Goal: Find contact information: Find contact information

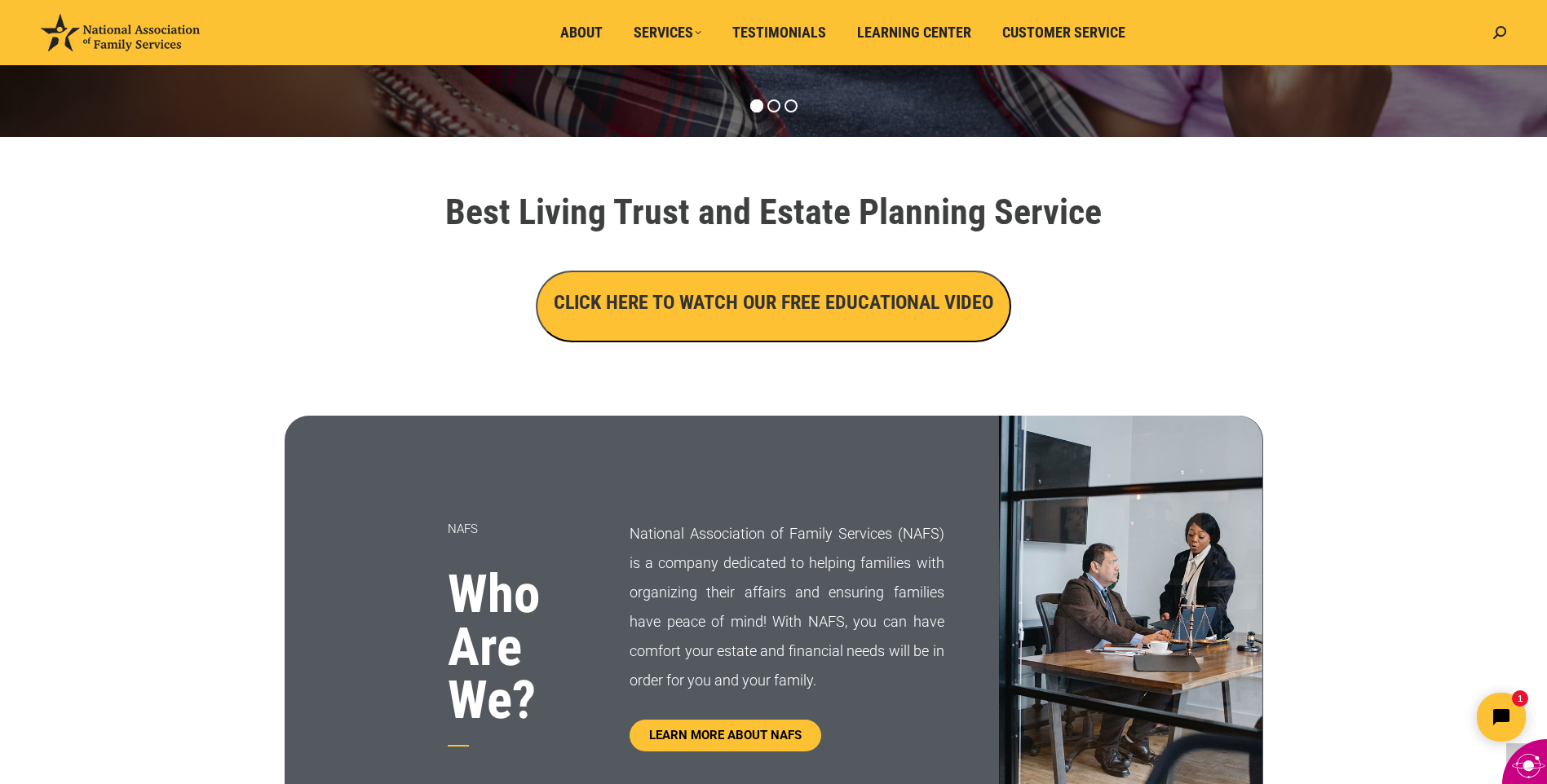
scroll to position [489, 0]
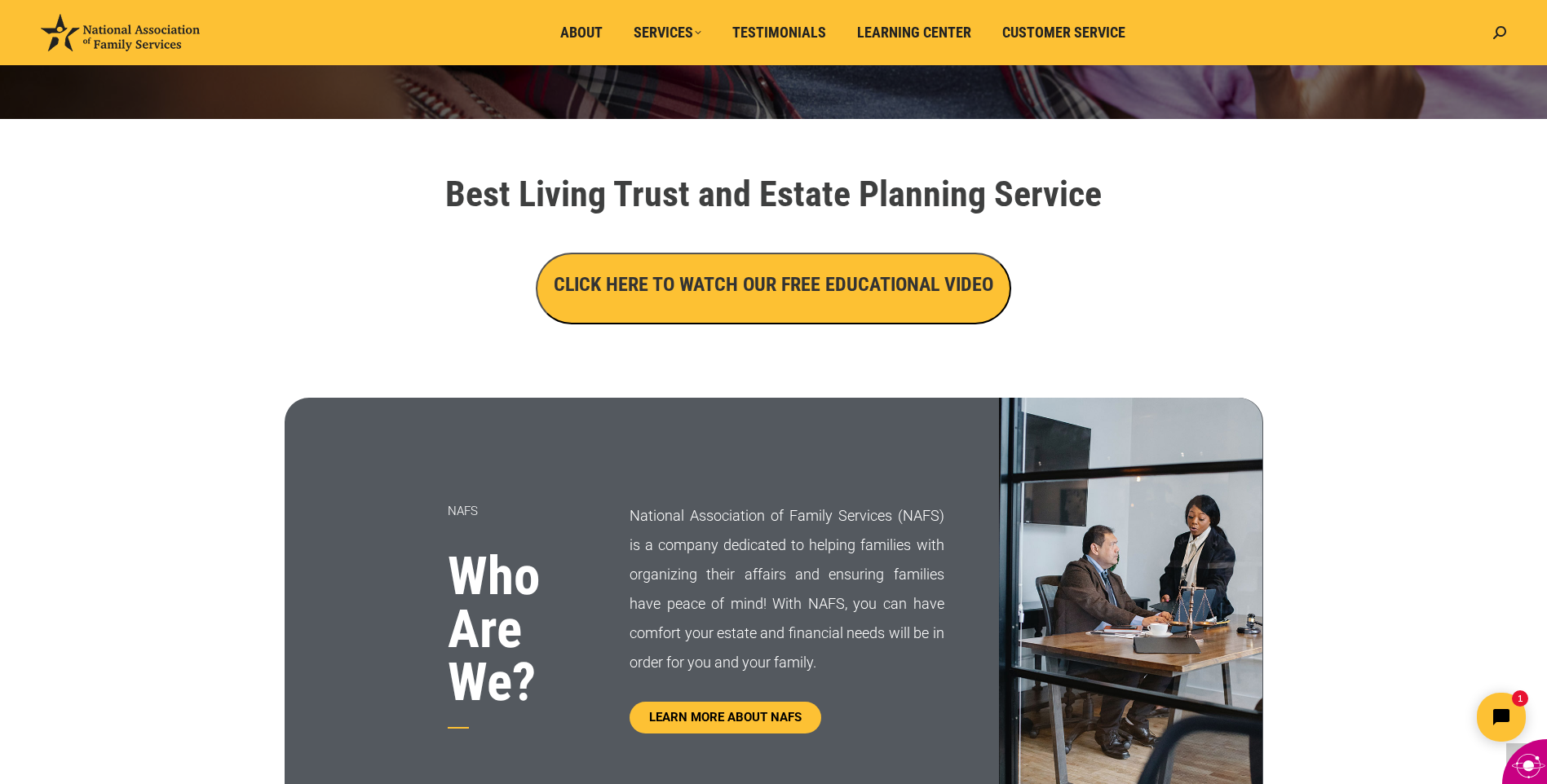
click at [768, 289] on h3 "CLICK HERE TO WATCH OUR FREE EDUCATIONAL VIDEO" at bounding box center [773, 285] width 439 height 27
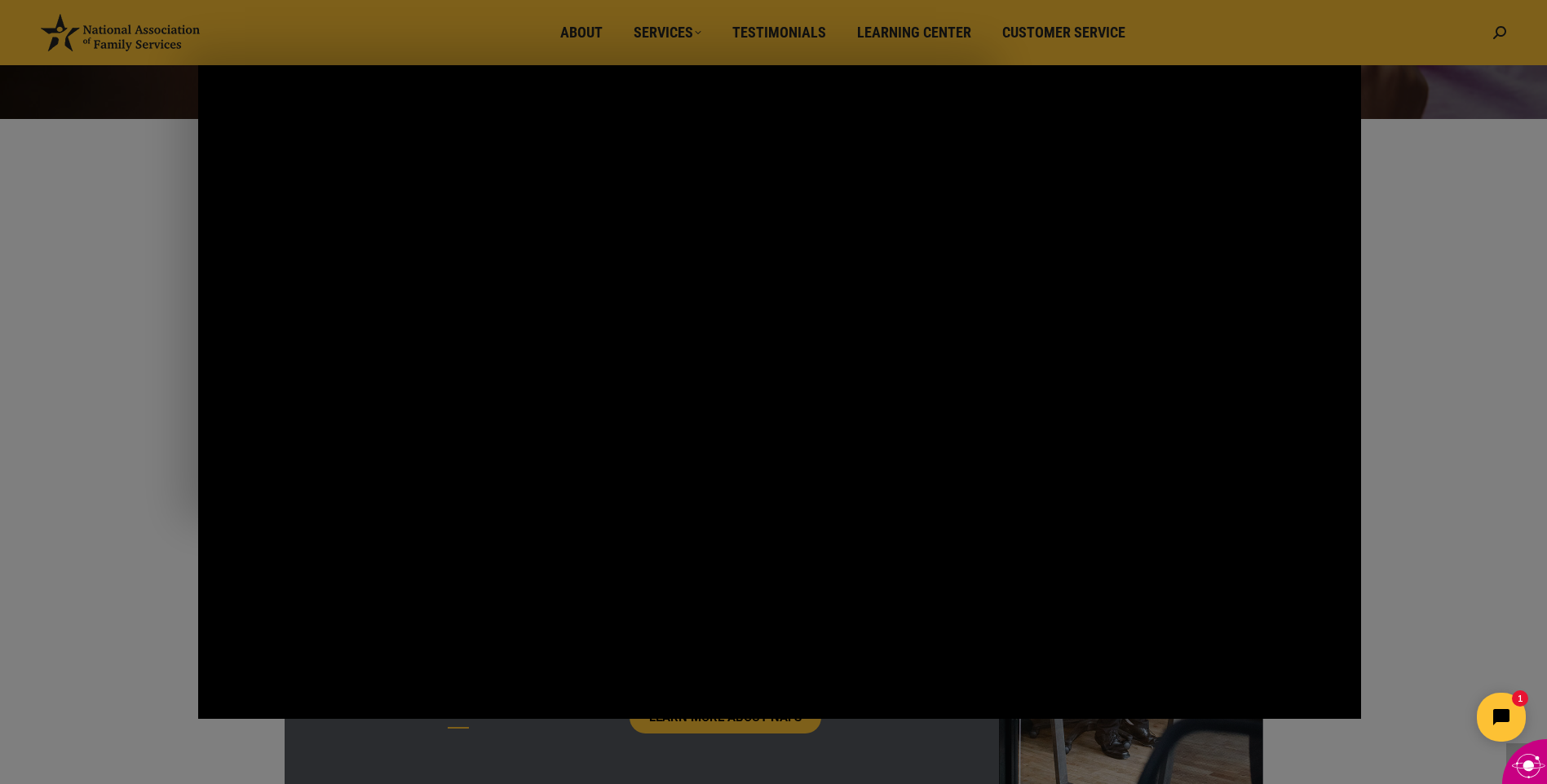
drag, startPoint x: 146, startPoint y: 409, endPoint x: 81, endPoint y: 270, distance: 153.4
drag, startPoint x: 81, startPoint y: 270, endPoint x: 108, endPoint y: 666, distance: 396.9
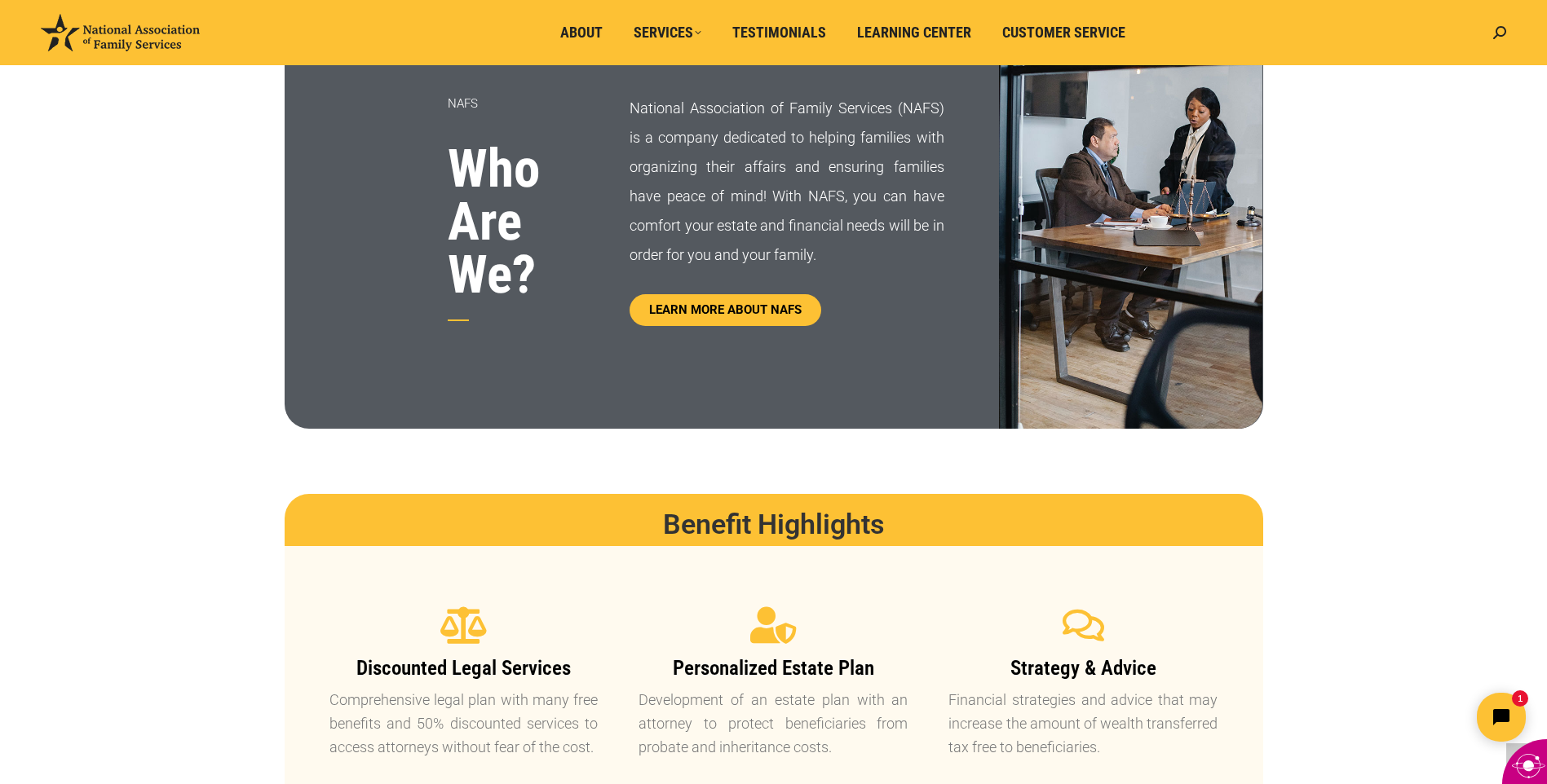
scroll to position [408, 0]
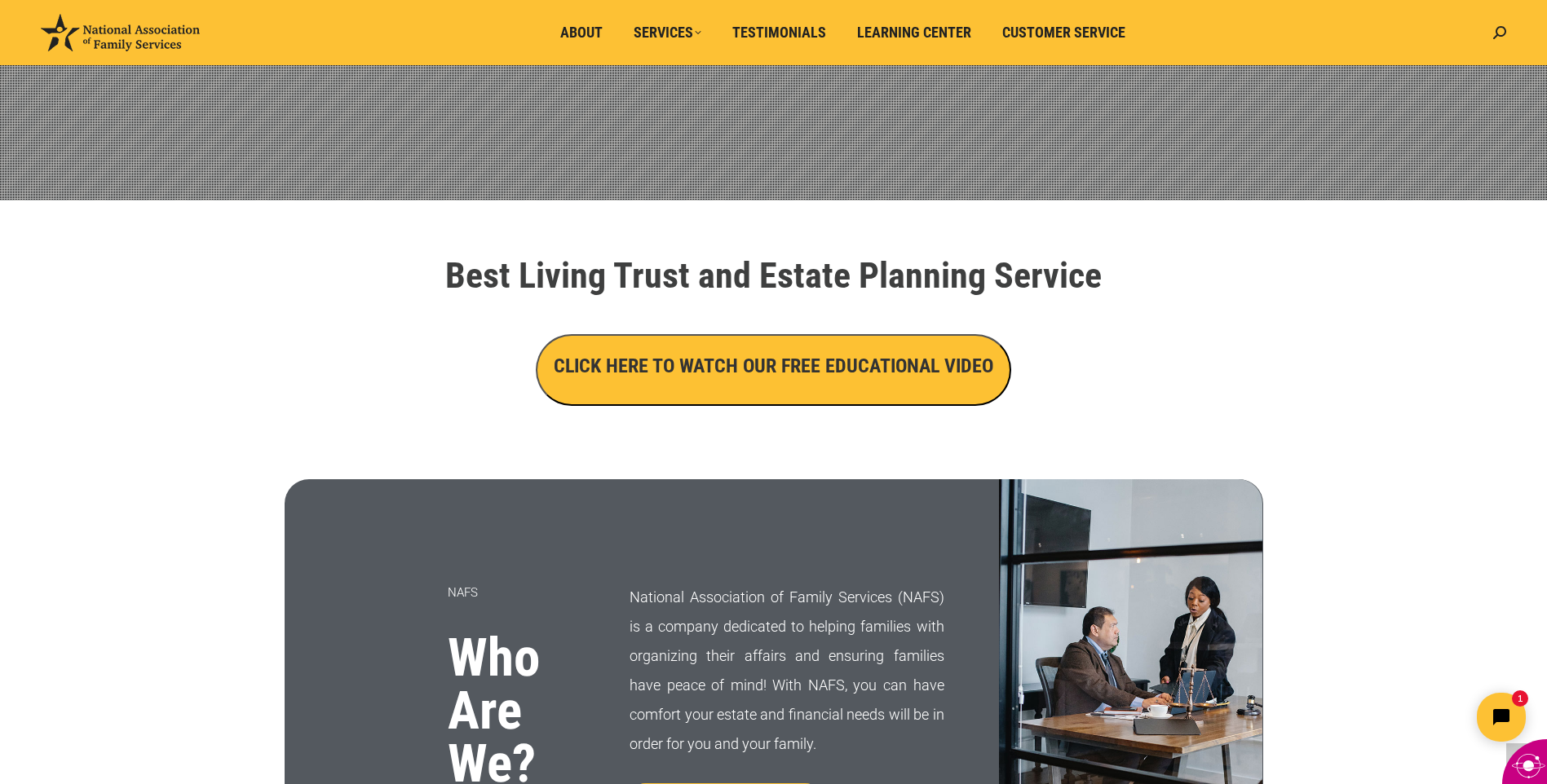
click at [733, 377] on h3 "CLICK HERE TO WATCH OUR FREE EDUCATIONAL VIDEO" at bounding box center [773, 366] width 439 height 27
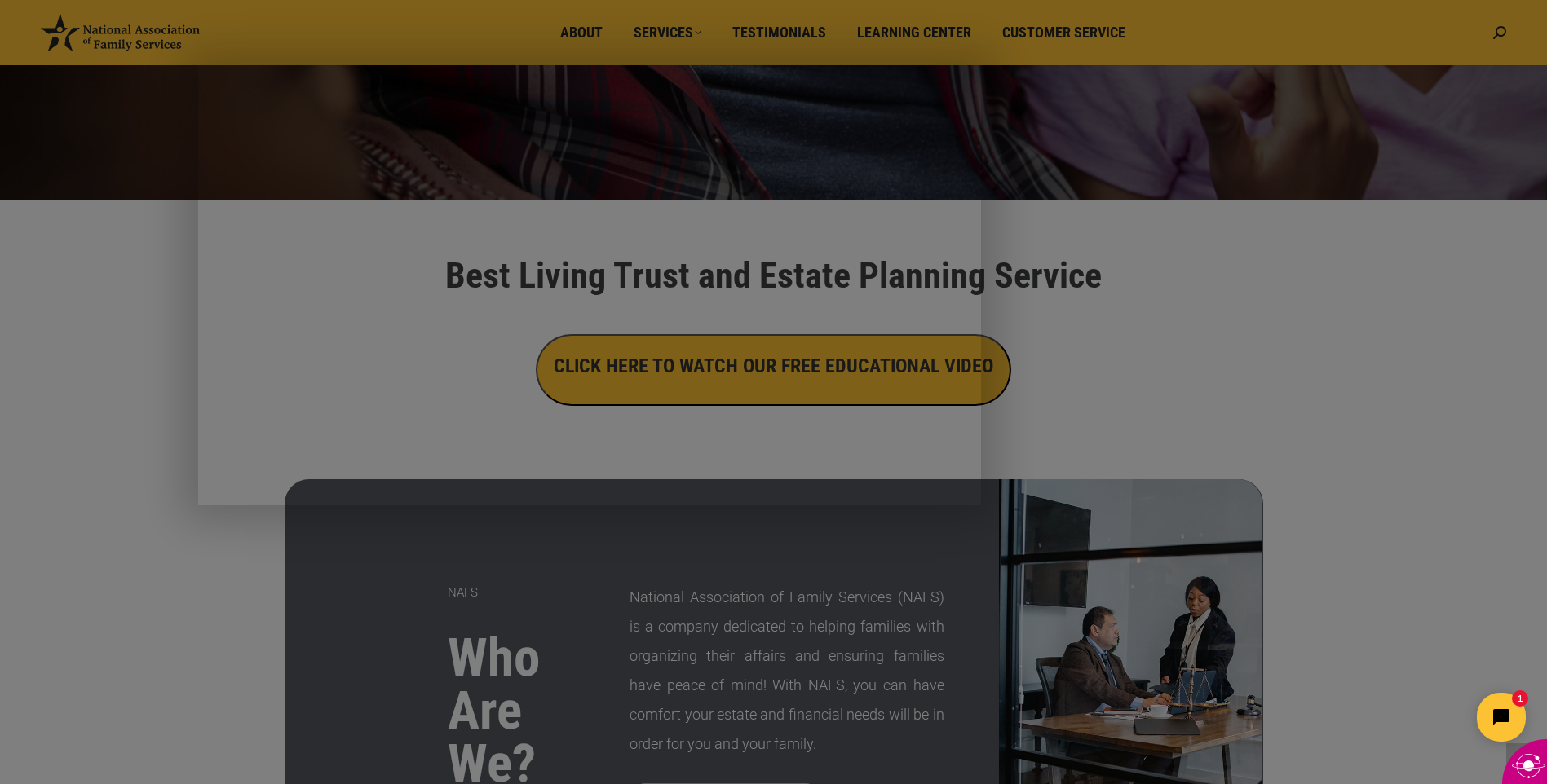
drag, startPoint x: 229, startPoint y: 703, endPoint x: 449, endPoint y: 734, distance: 222.2
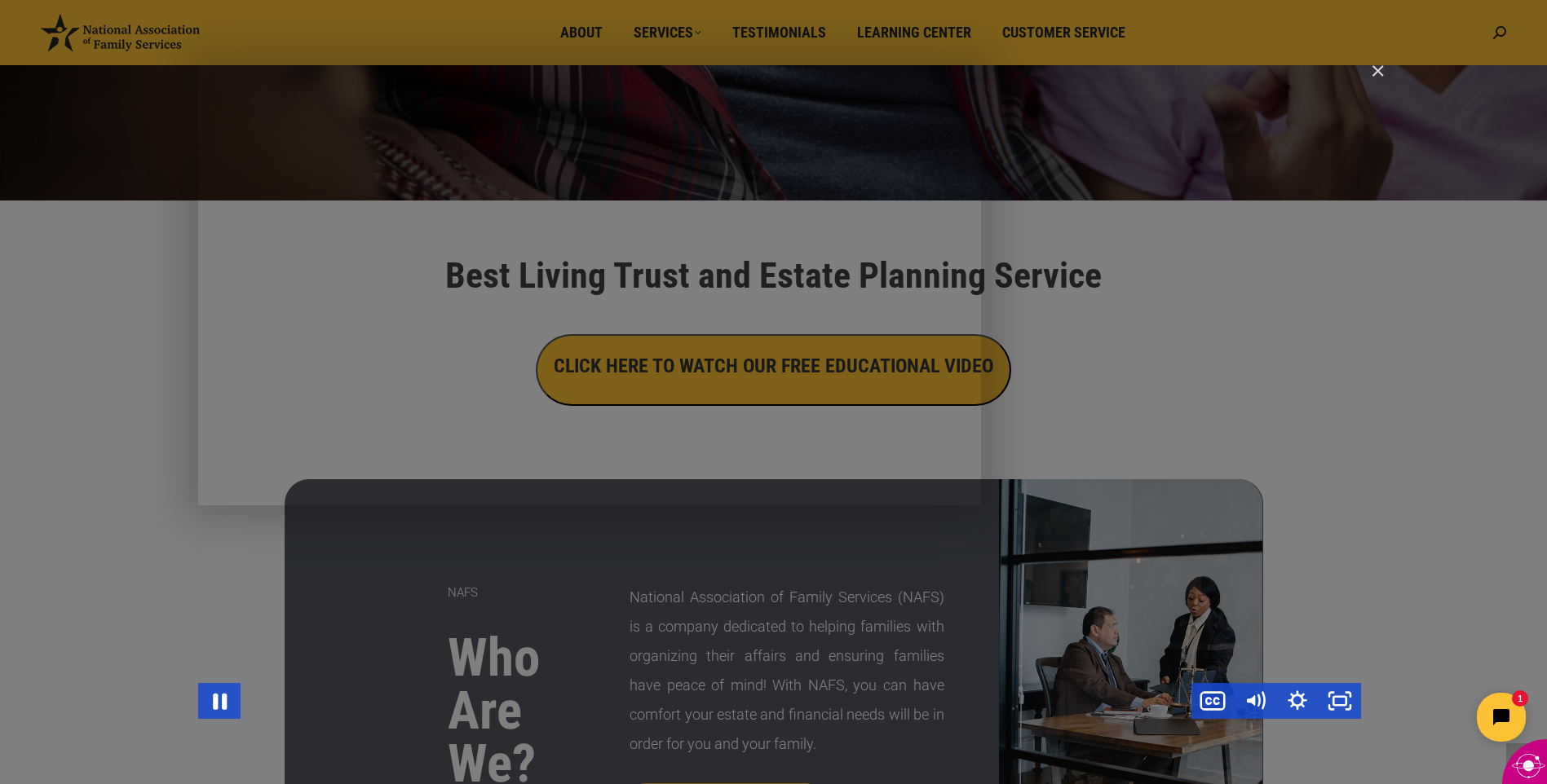
click at [580, 716] on div "Main Video - Full Webinar (Emma) Landon V1.4" at bounding box center [715, 701] width 951 height 36
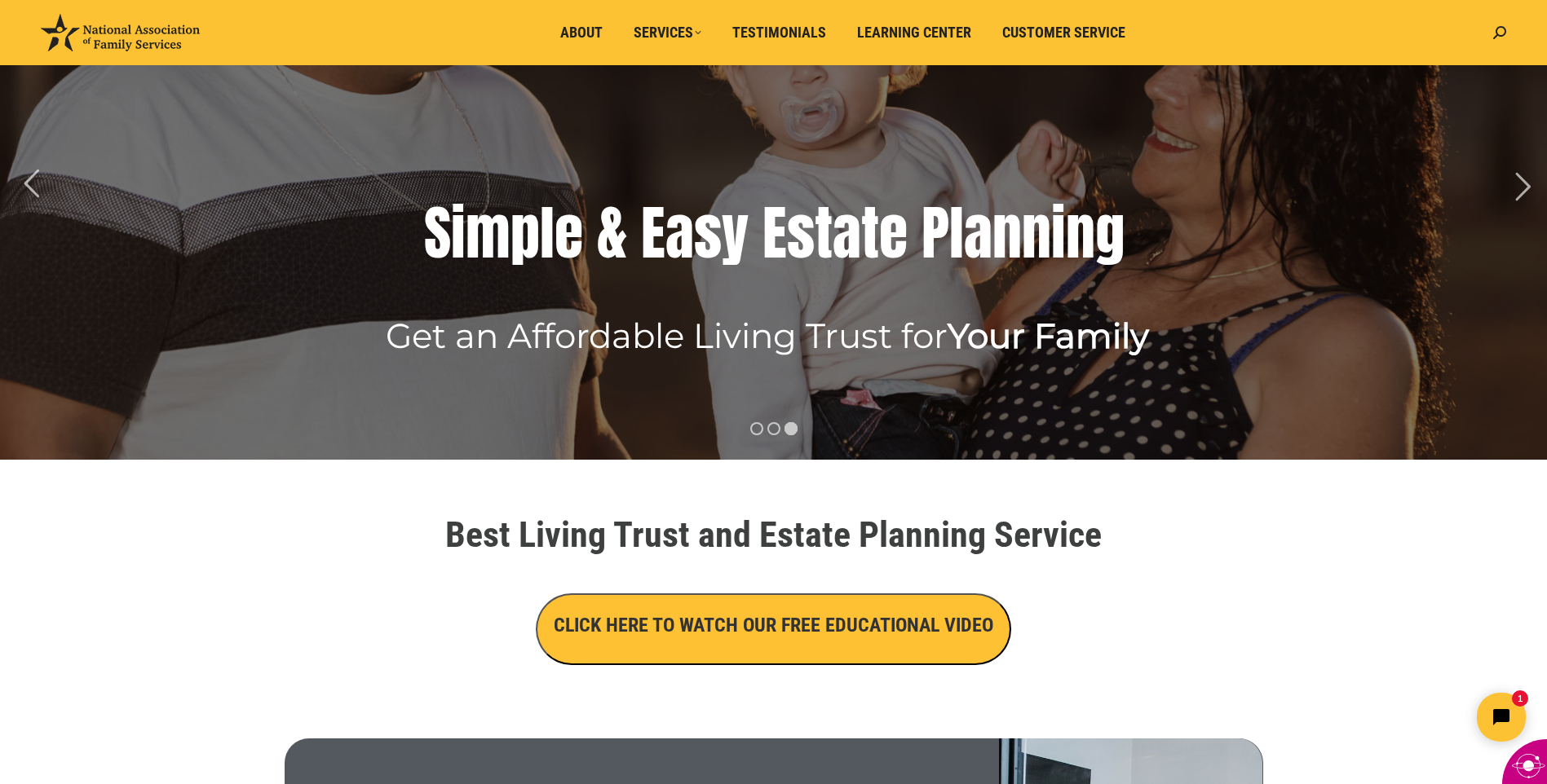
scroll to position [163, 0]
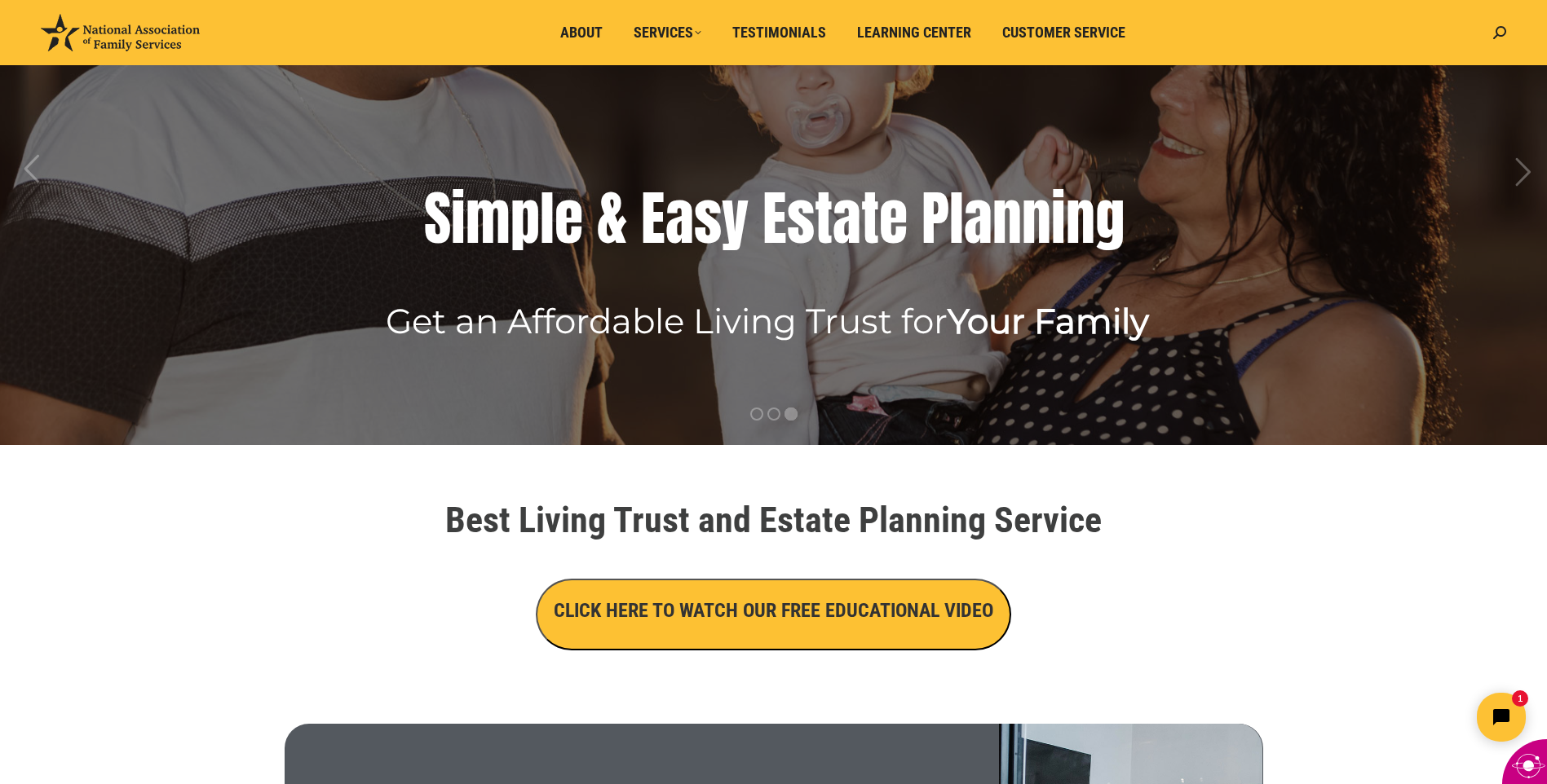
click at [781, 631] on button "CLICK HERE TO WATCH OUR FREE EDUCATIONAL VIDEO" at bounding box center [774, 615] width 476 height 71
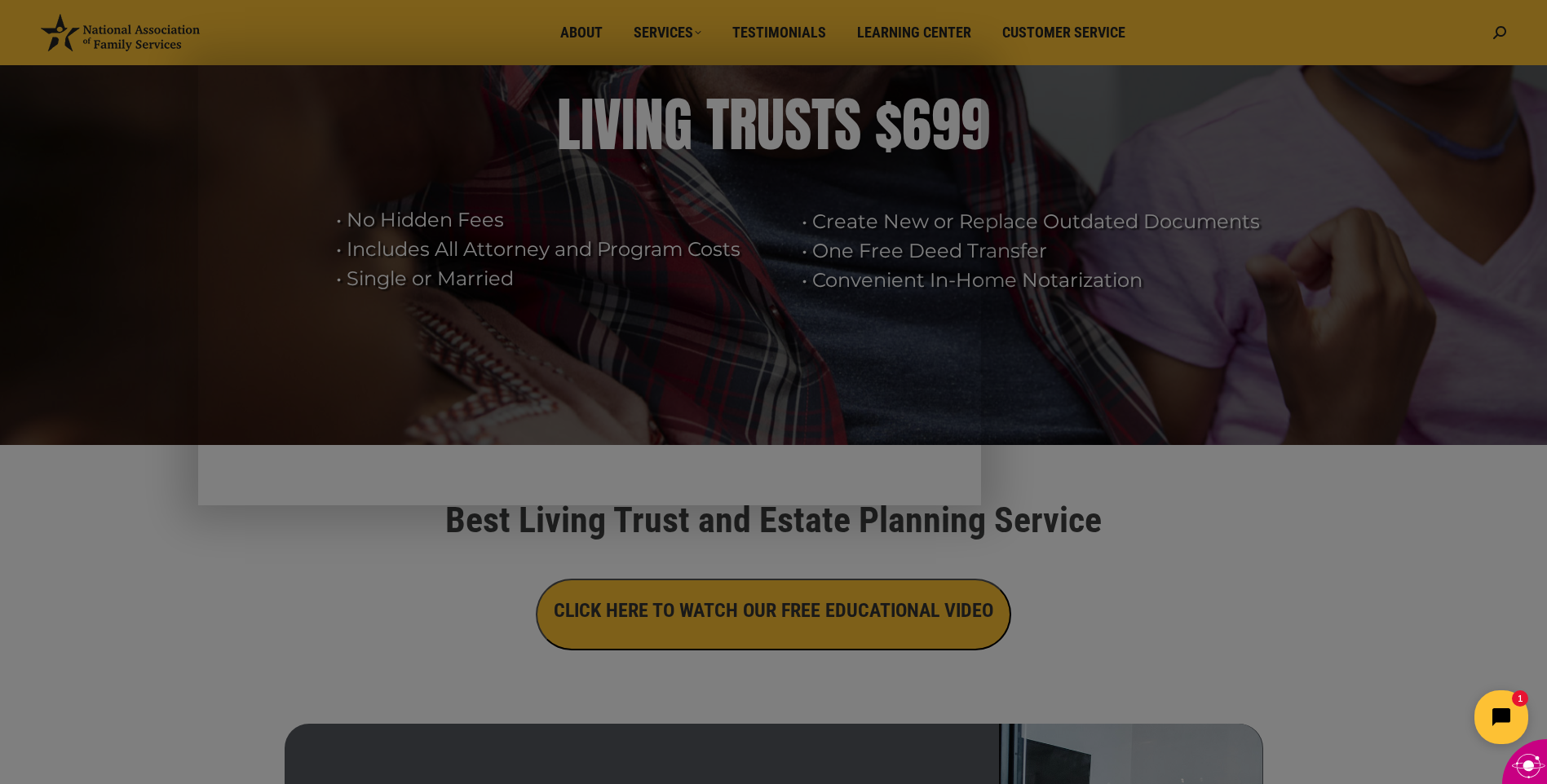
click at [1510, 710] on icon "Open chat widget" at bounding box center [1510, 718] width 26 height 26
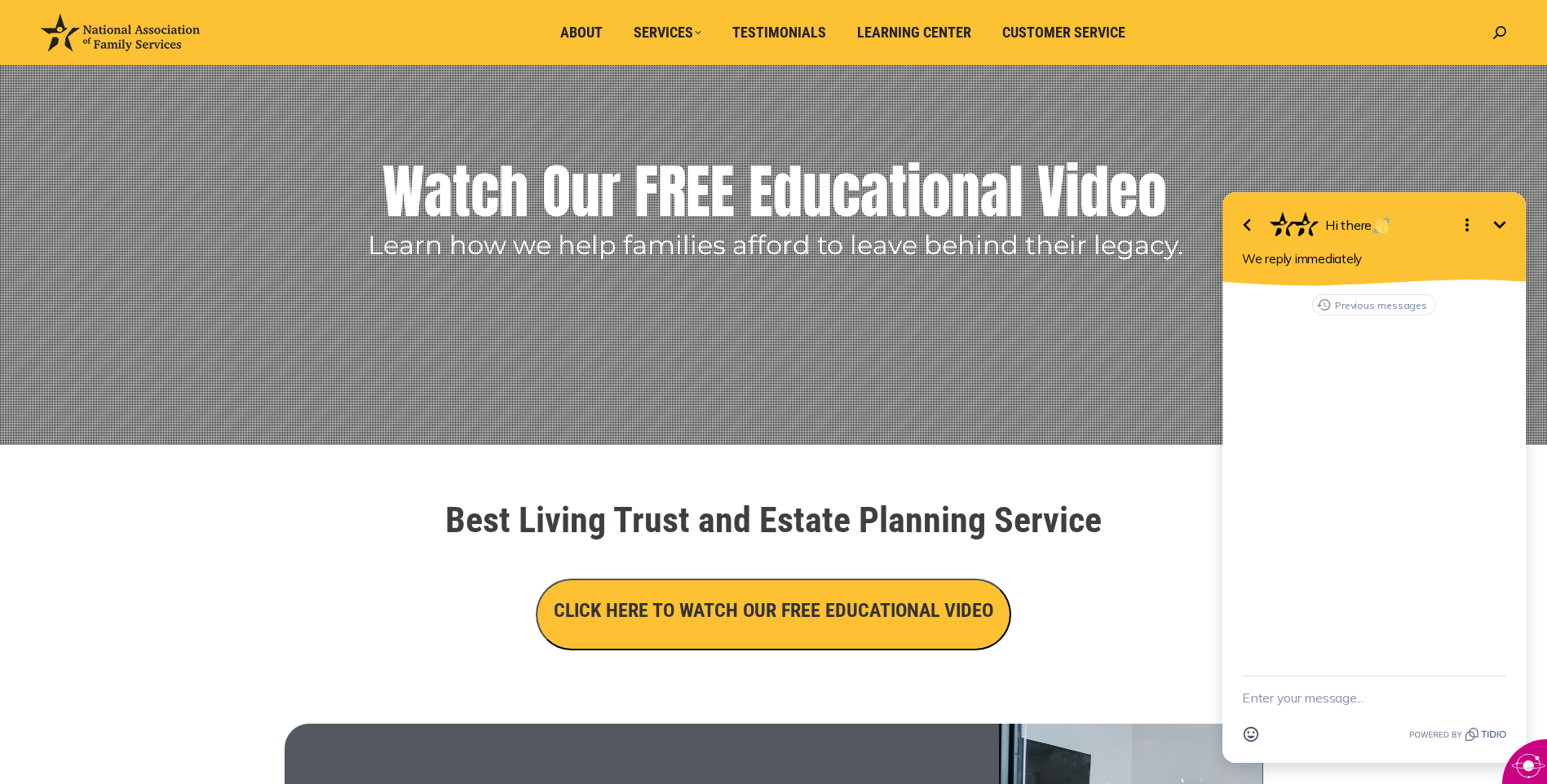
click at [1434, 145] on rs-layer at bounding box center [773, 188] width 1547 height 513
click at [852, 608] on h3 "CLICK HERE TO WATCH OUR FREE EDUCATIONAL VIDEO" at bounding box center [773, 610] width 439 height 27
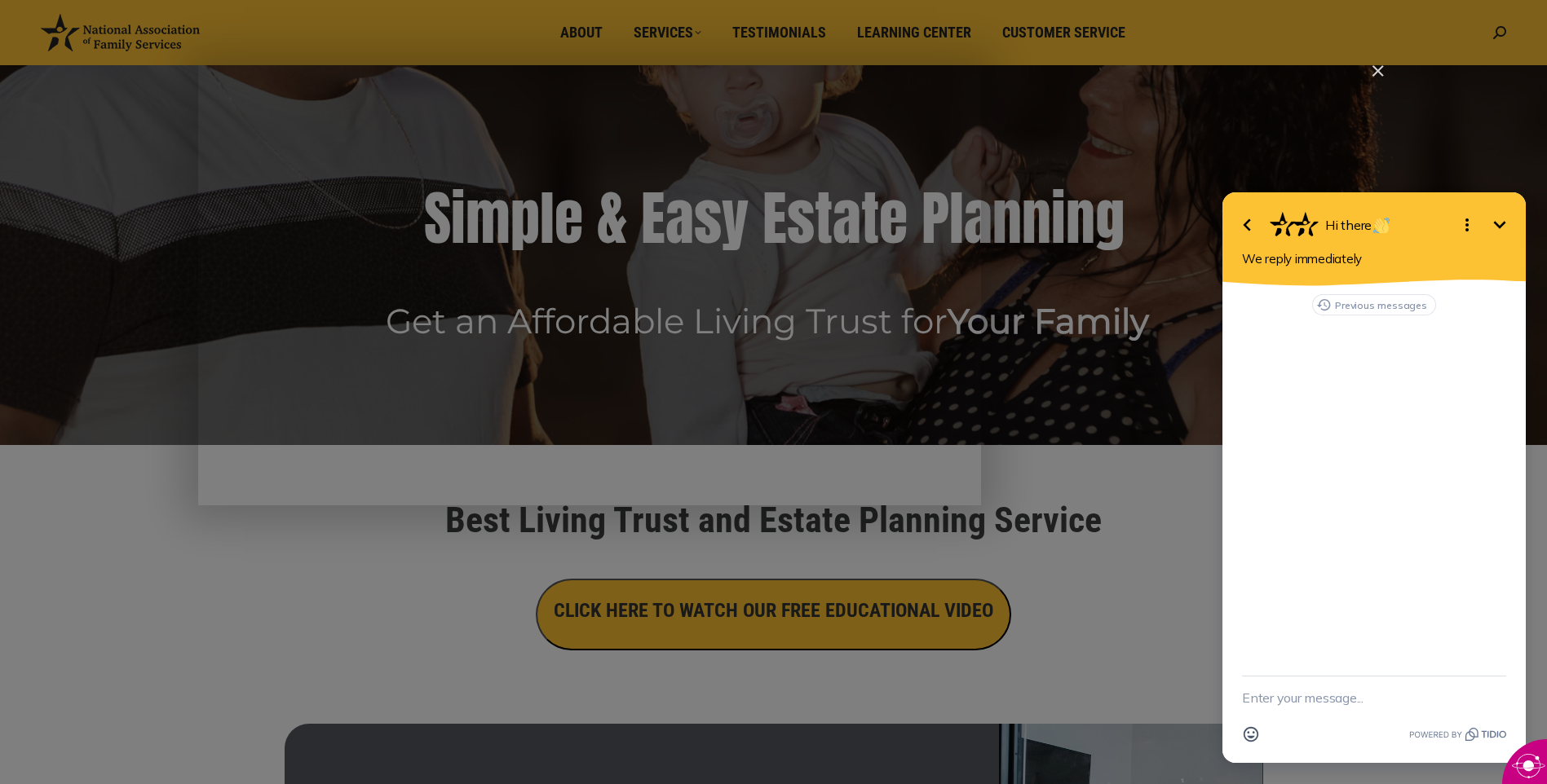
click at [1501, 219] on icon "Minimize" at bounding box center [1499, 224] width 19 height 19
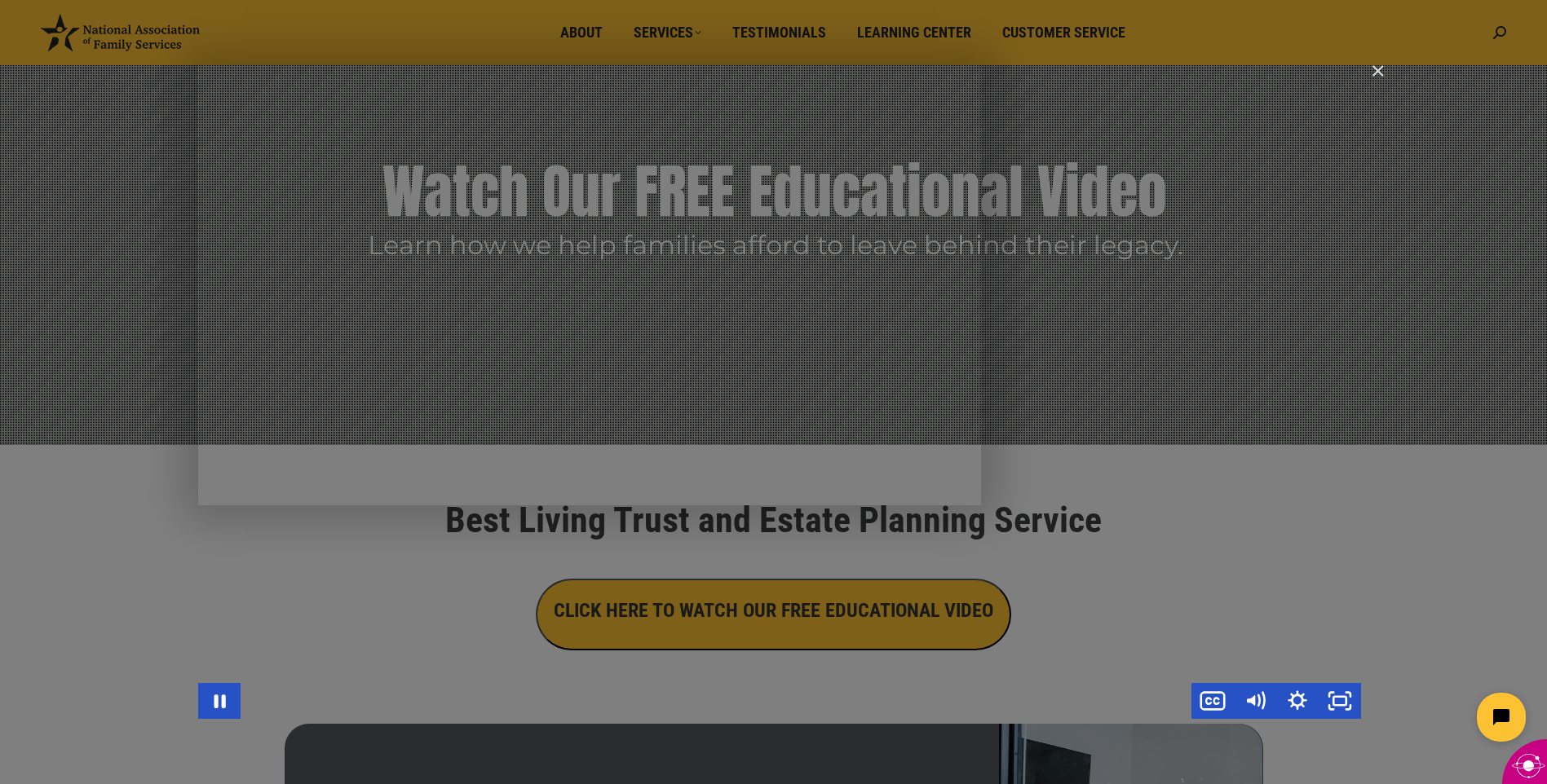
click at [488, 312] on div "Main Video - Full Webinar (Emma) Landon V1.4" at bounding box center [779, 392] width 1163 height 654
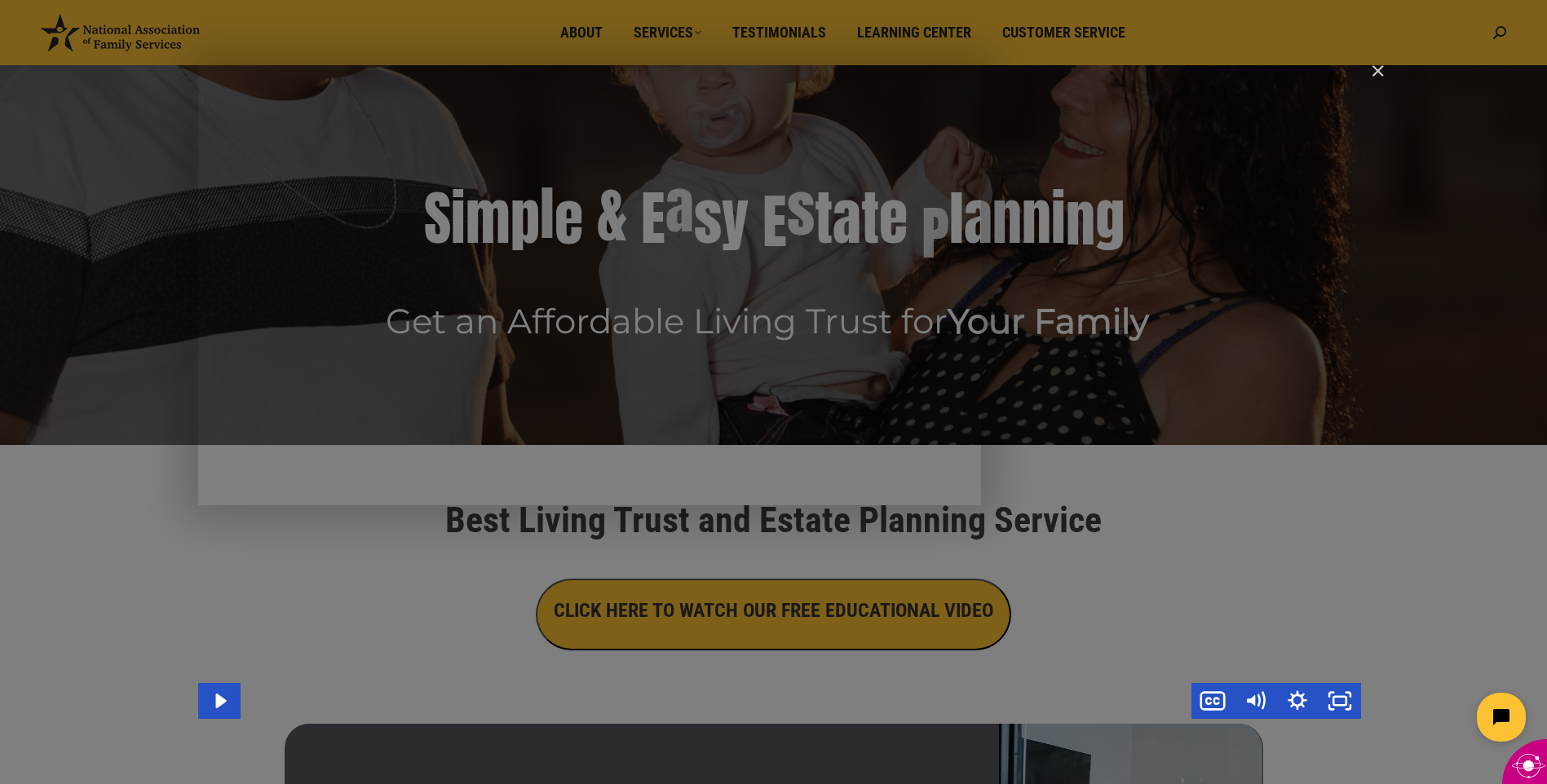
click at [624, 353] on div "Main Video - Full Webinar (Emma) Landon V1.4" at bounding box center [779, 392] width 1163 height 654
click at [633, 342] on div "Main Video - Full Webinar (Emma) Landon V1.4" at bounding box center [779, 392] width 1163 height 654
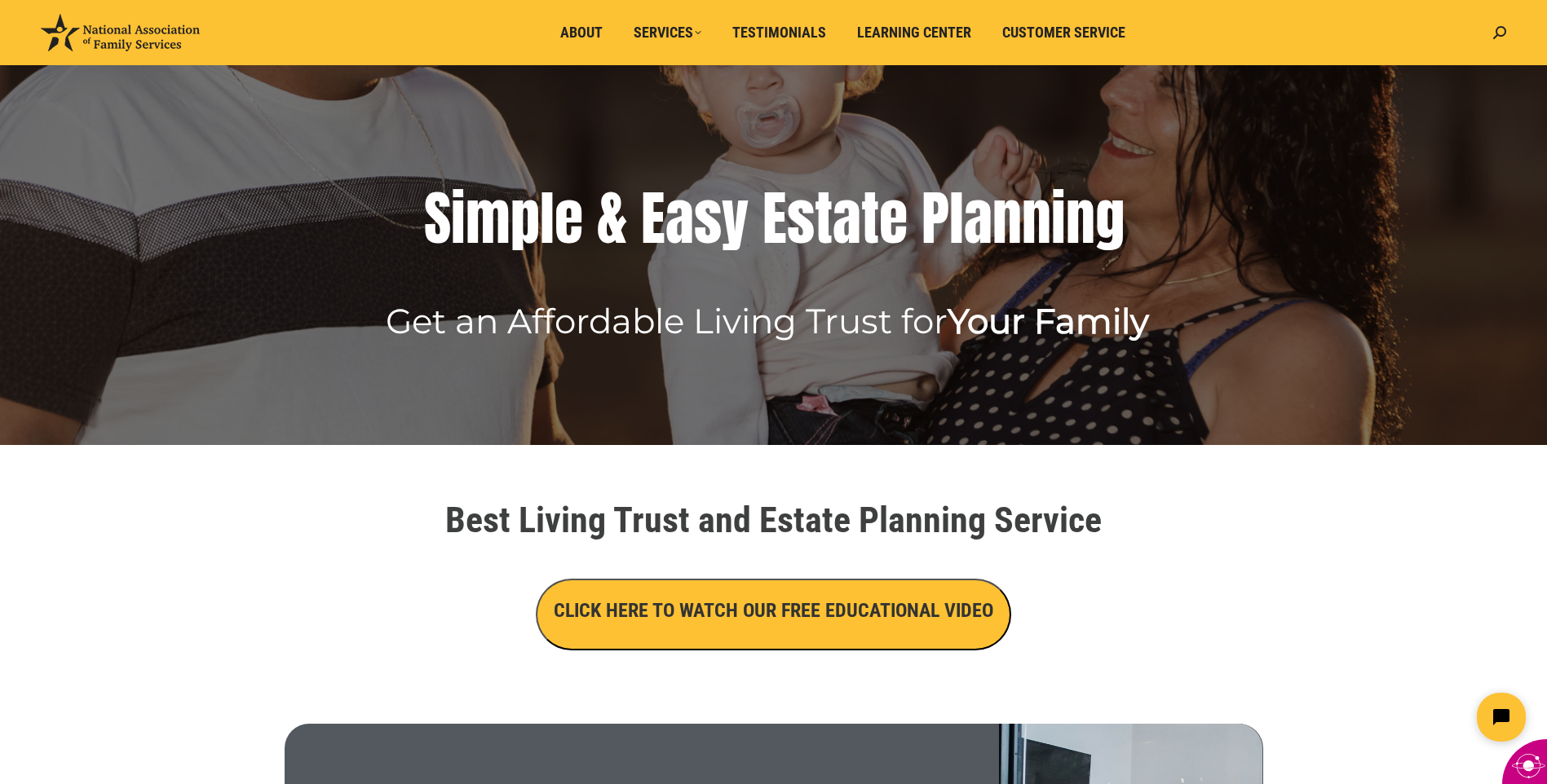
click at [702, 625] on button "CLICK HERE TO WATCH OUR FREE EDUCATIONAL VIDEO" at bounding box center [774, 615] width 476 height 71
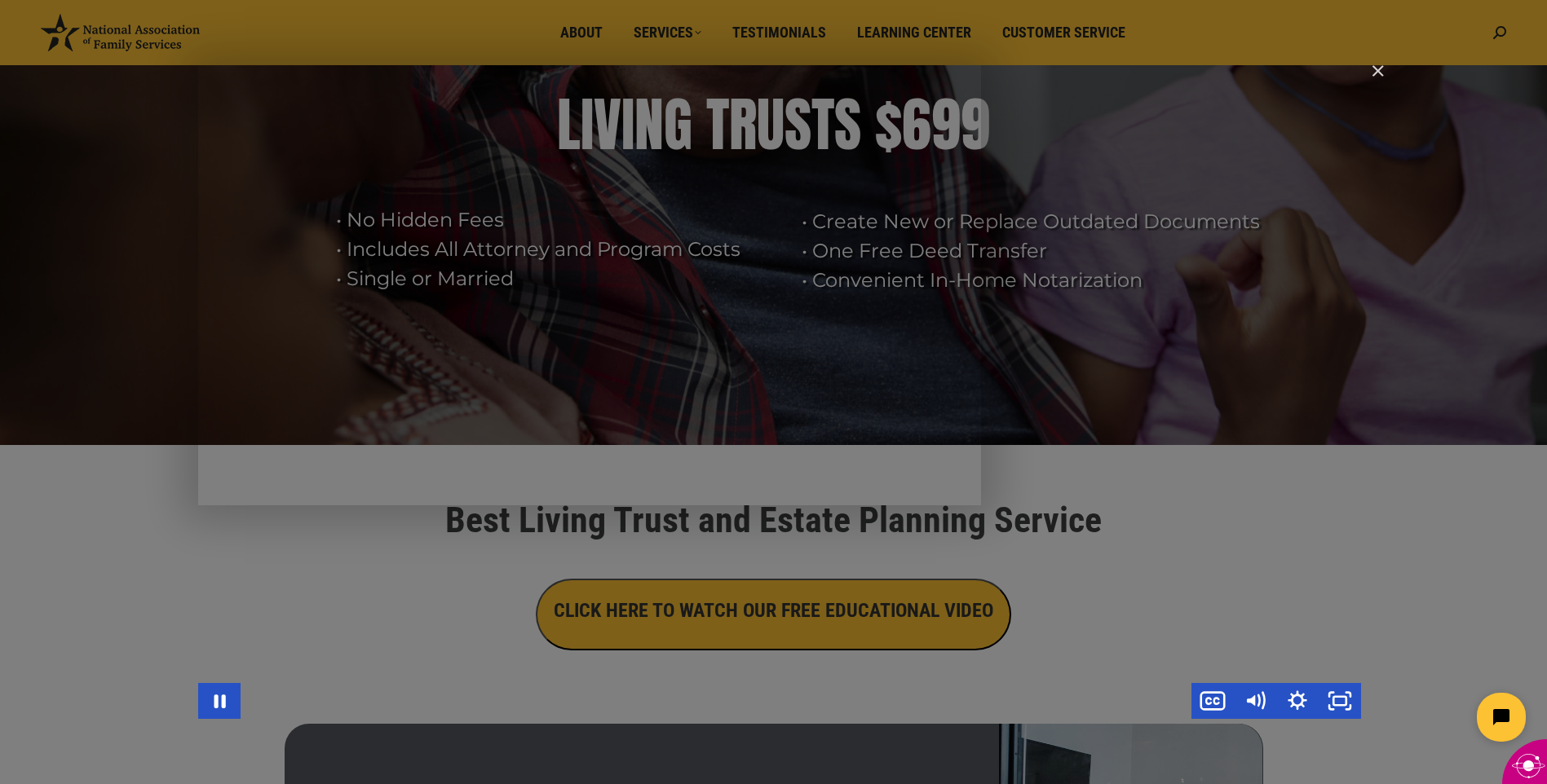
click at [478, 513] on div "Main Video - Full Webinar (Emma) Landon V1.4" at bounding box center [779, 392] width 1163 height 654
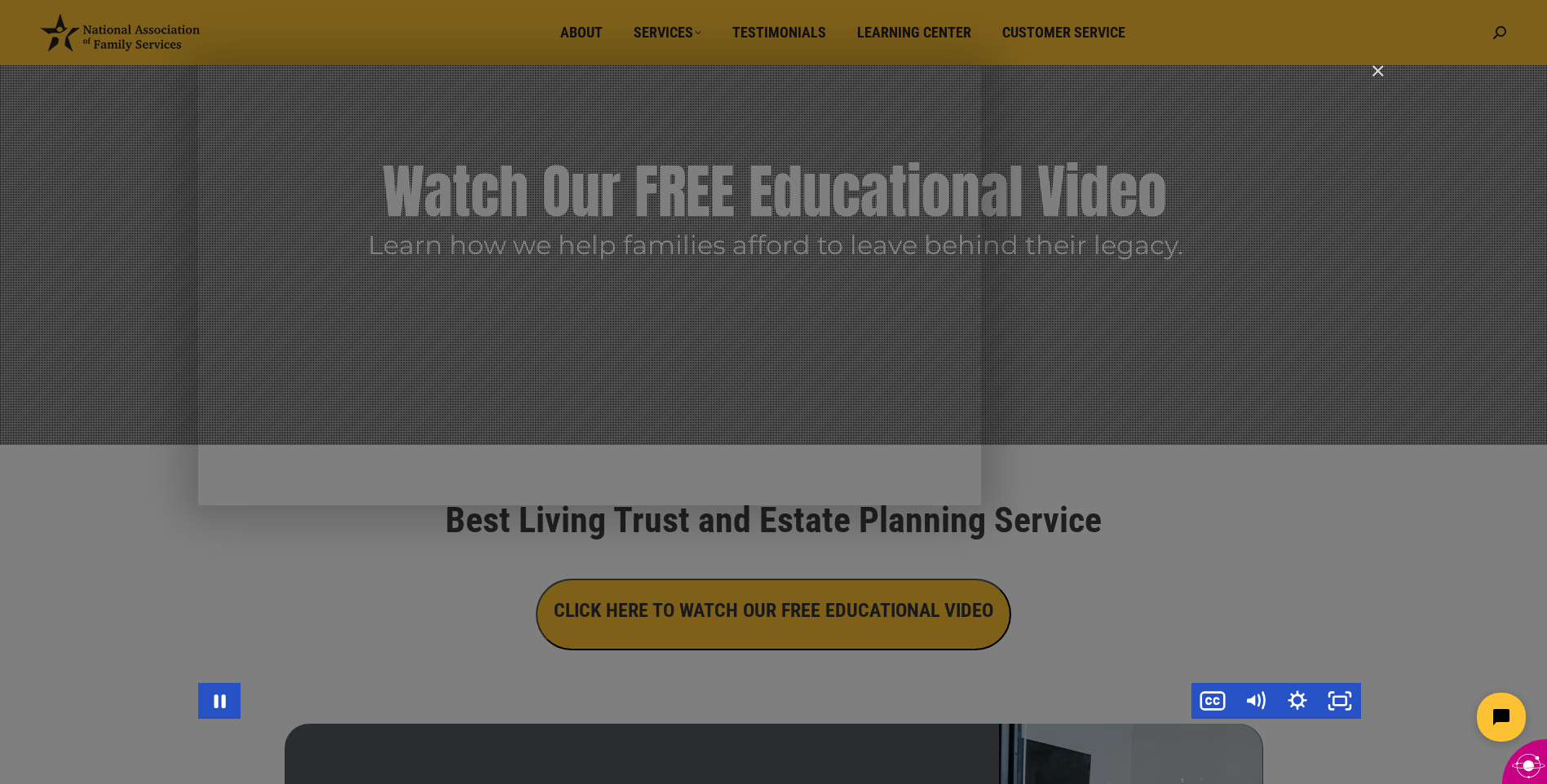
click at [523, 692] on div "Main Video - Full Webinar (Emma) Landon V1.4" at bounding box center [715, 701] width 951 height 36
click at [717, 299] on div "Main Video - Full Webinar (Emma) Landon V1.4" at bounding box center [779, 392] width 1163 height 654
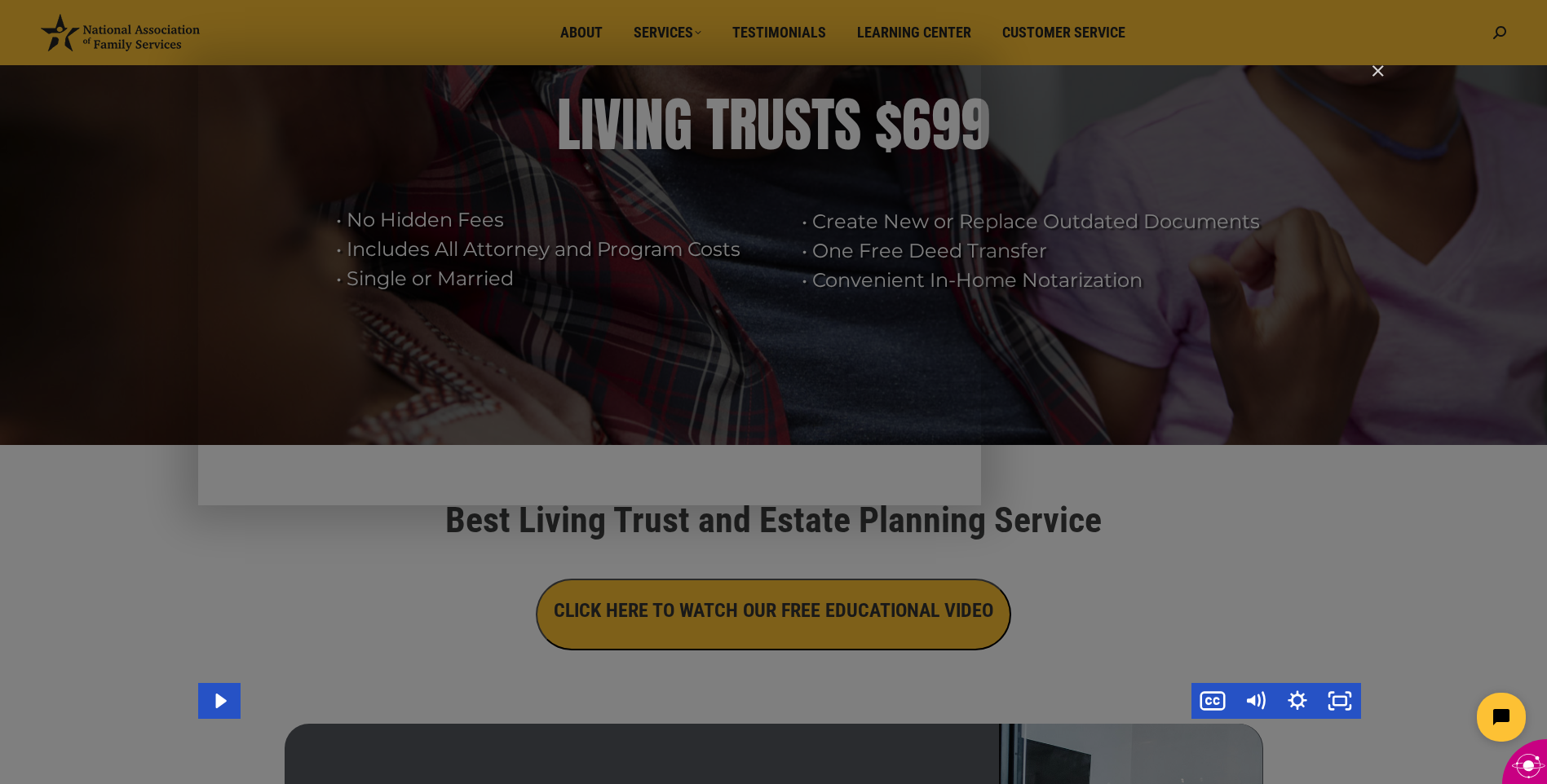
click at [802, 404] on div "Main Video - Full Webinar (Emma) Landon V1.4" at bounding box center [779, 392] width 1163 height 654
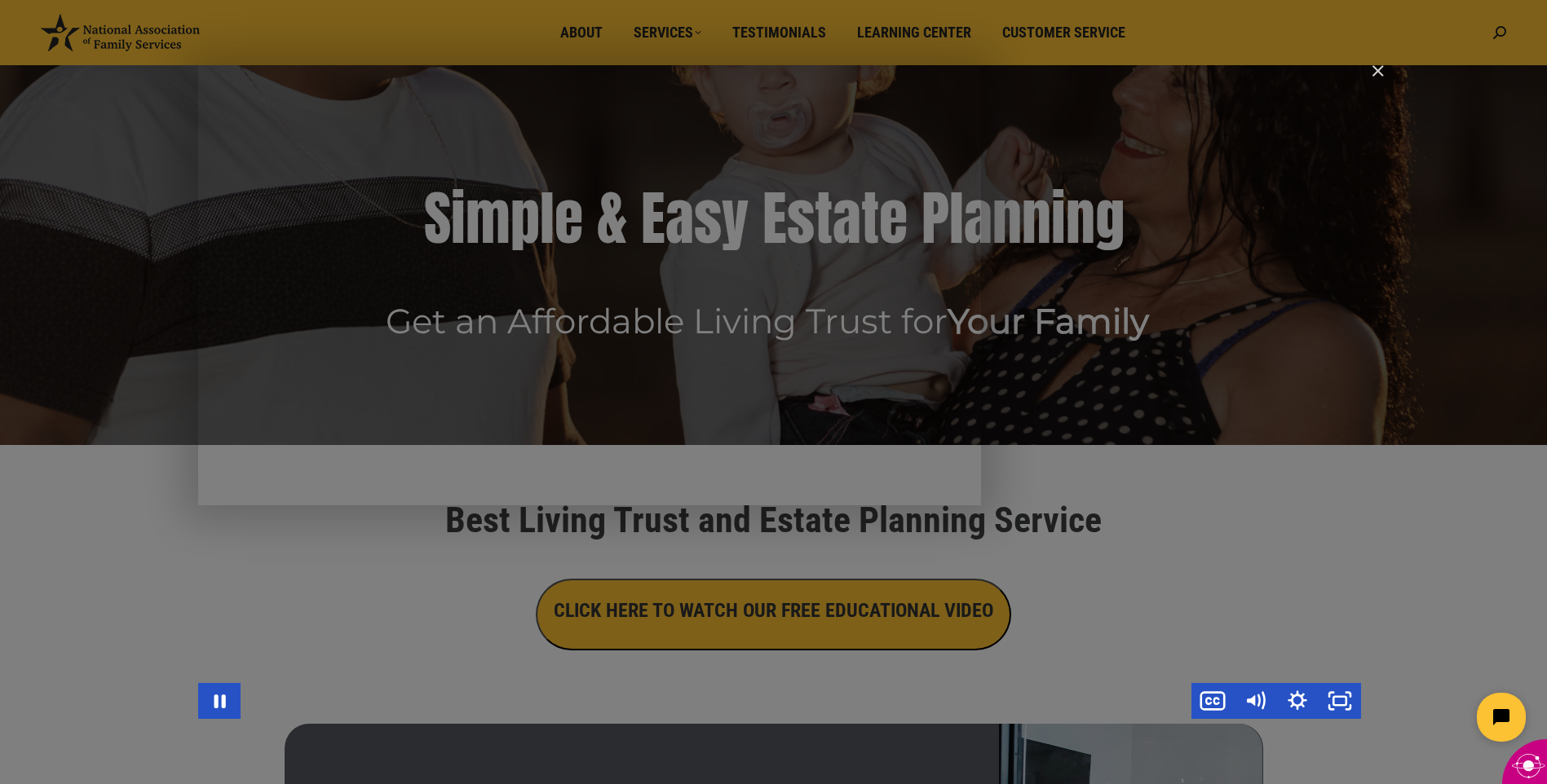
click at [767, 443] on div "Main Video - Full Webinar (Emma) Landon V1.4" at bounding box center [779, 392] width 1163 height 654
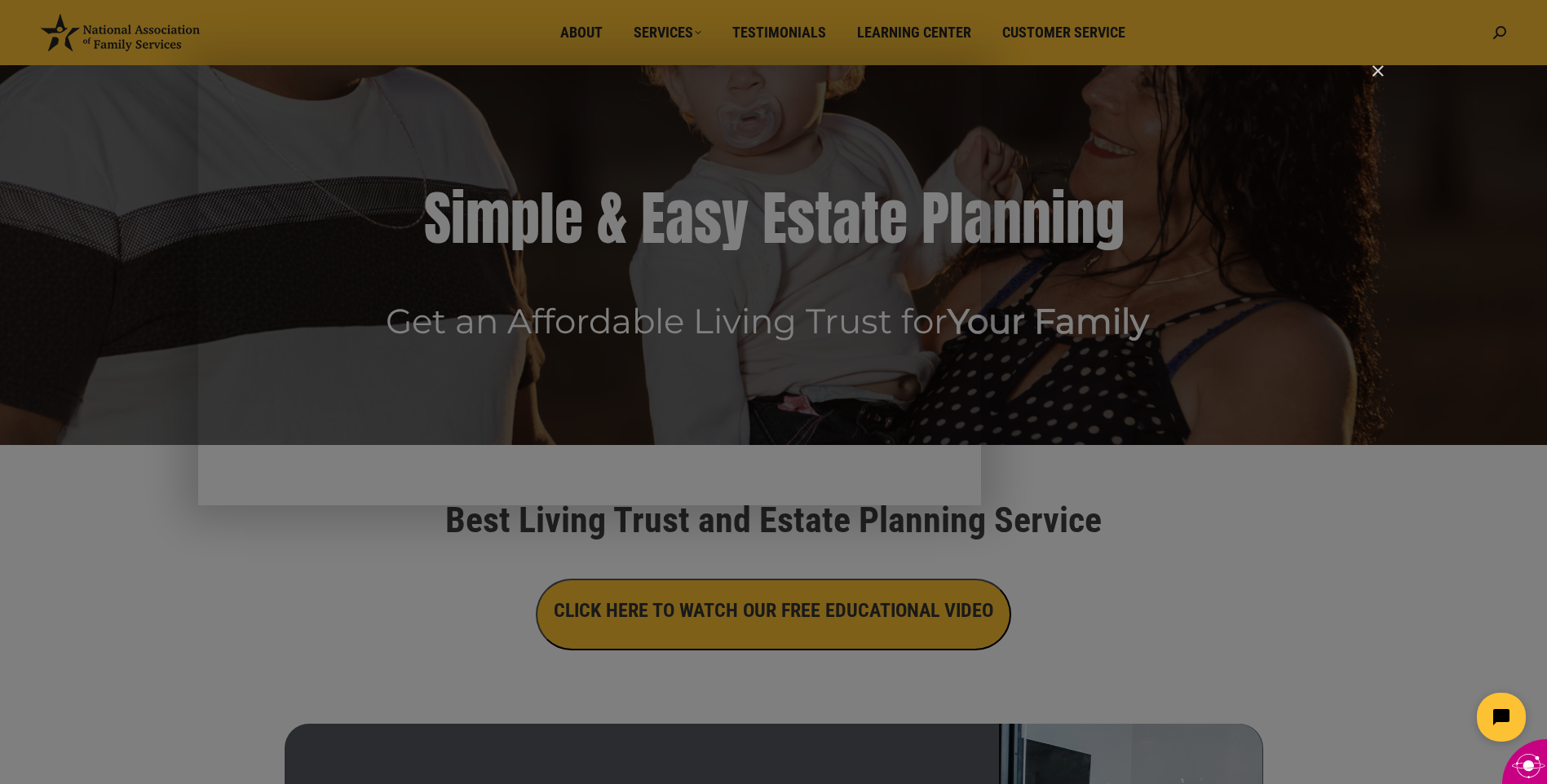
click at [1381, 73] on img "Close" at bounding box center [1370, 78] width 27 height 27
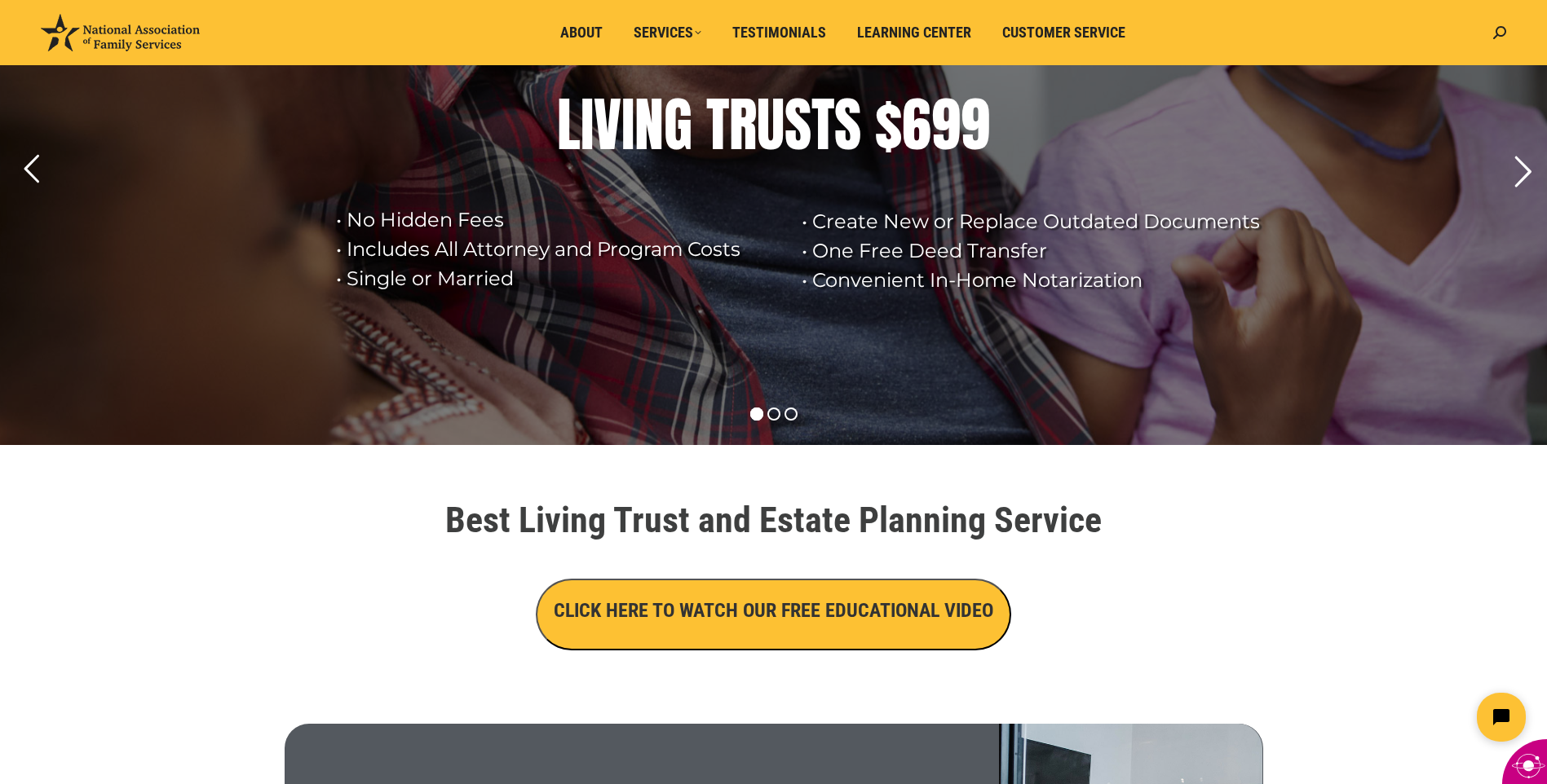
click at [1529, 173] on rs-arrow at bounding box center [1522, 172] width 41 height 41
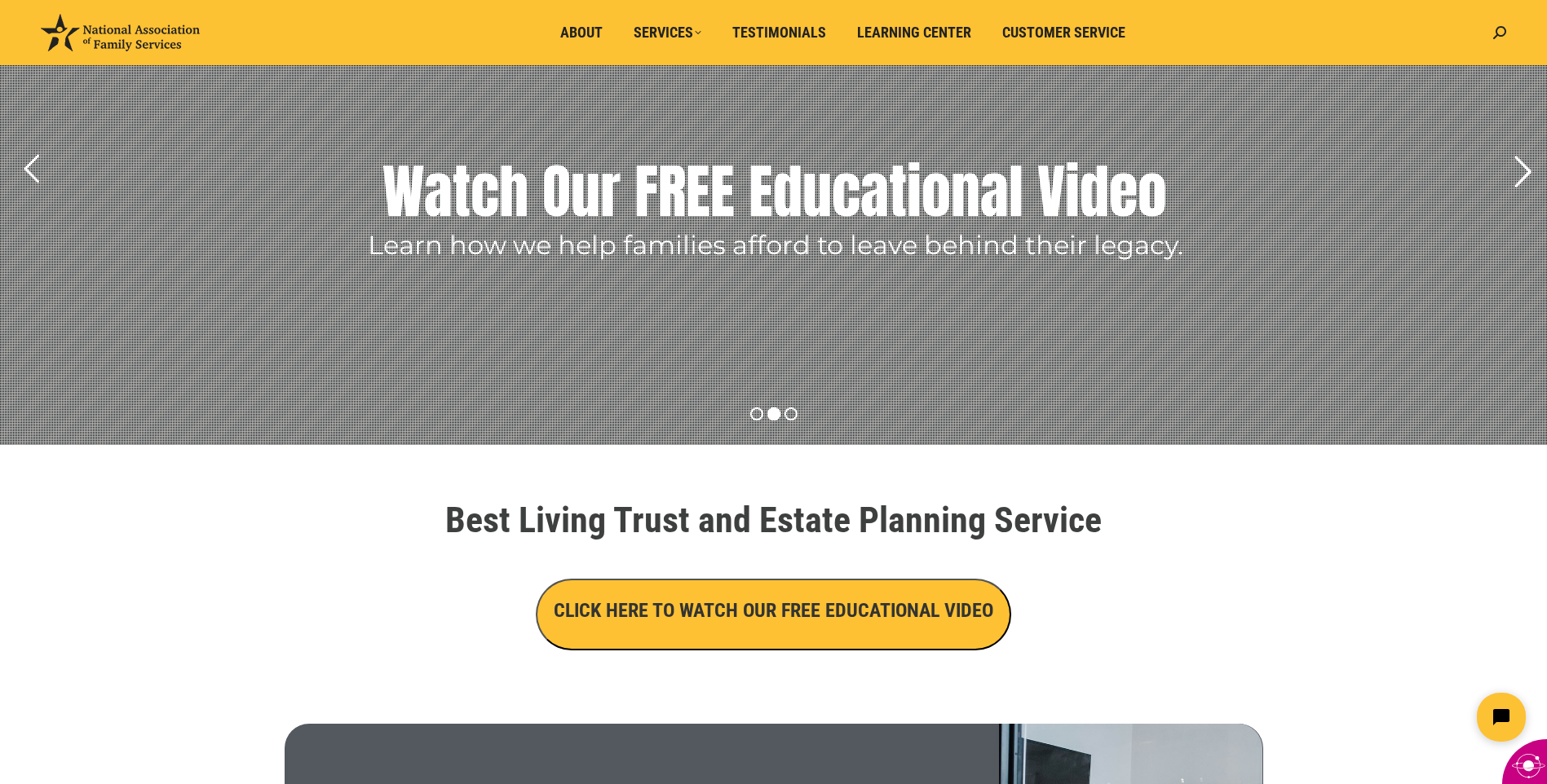
click at [1529, 173] on rs-arrow at bounding box center [1522, 172] width 41 height 41
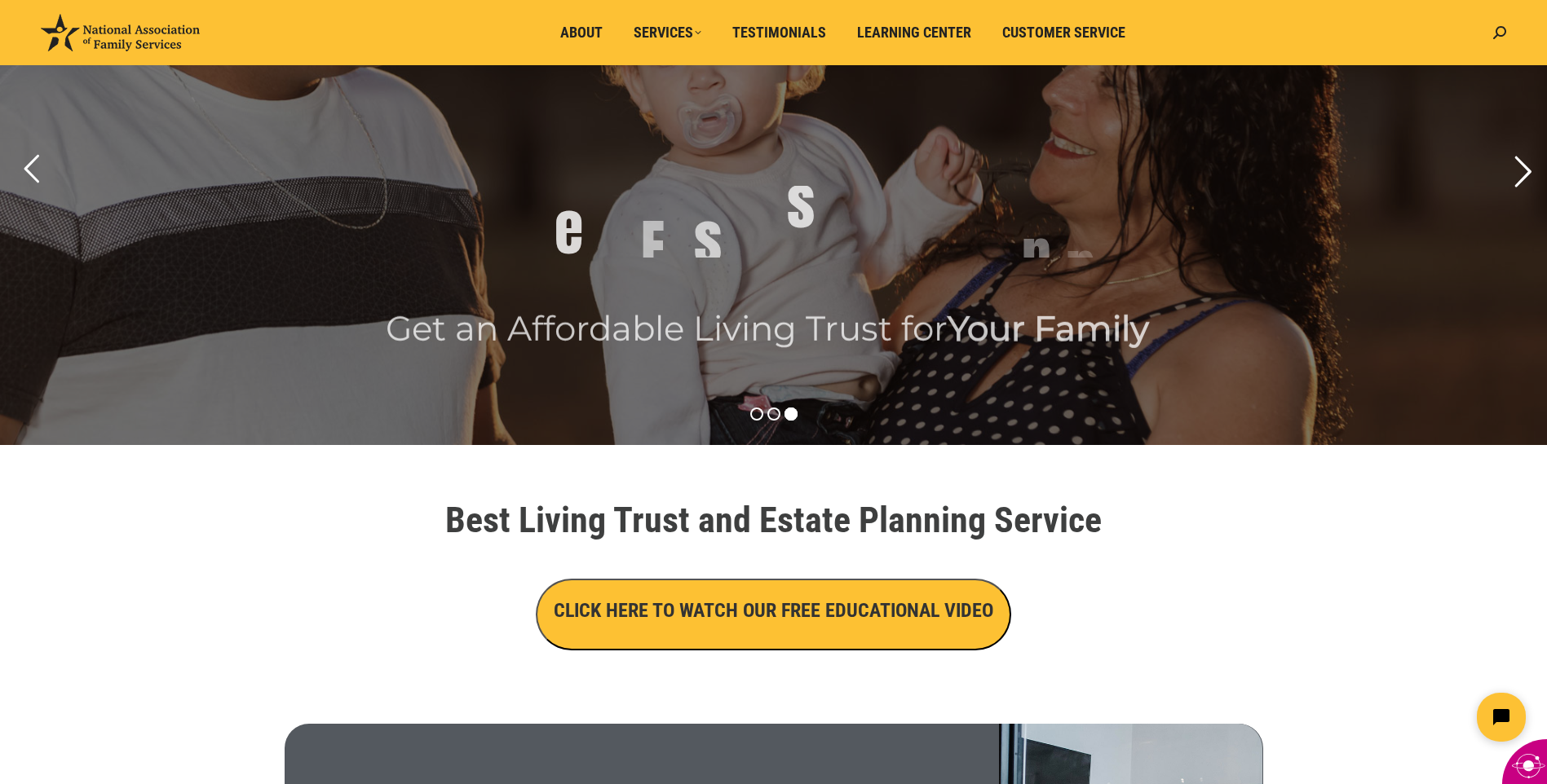
click at [1528, 174] on rs-arrow at bounding box center [1522, 172] width 41 height 41
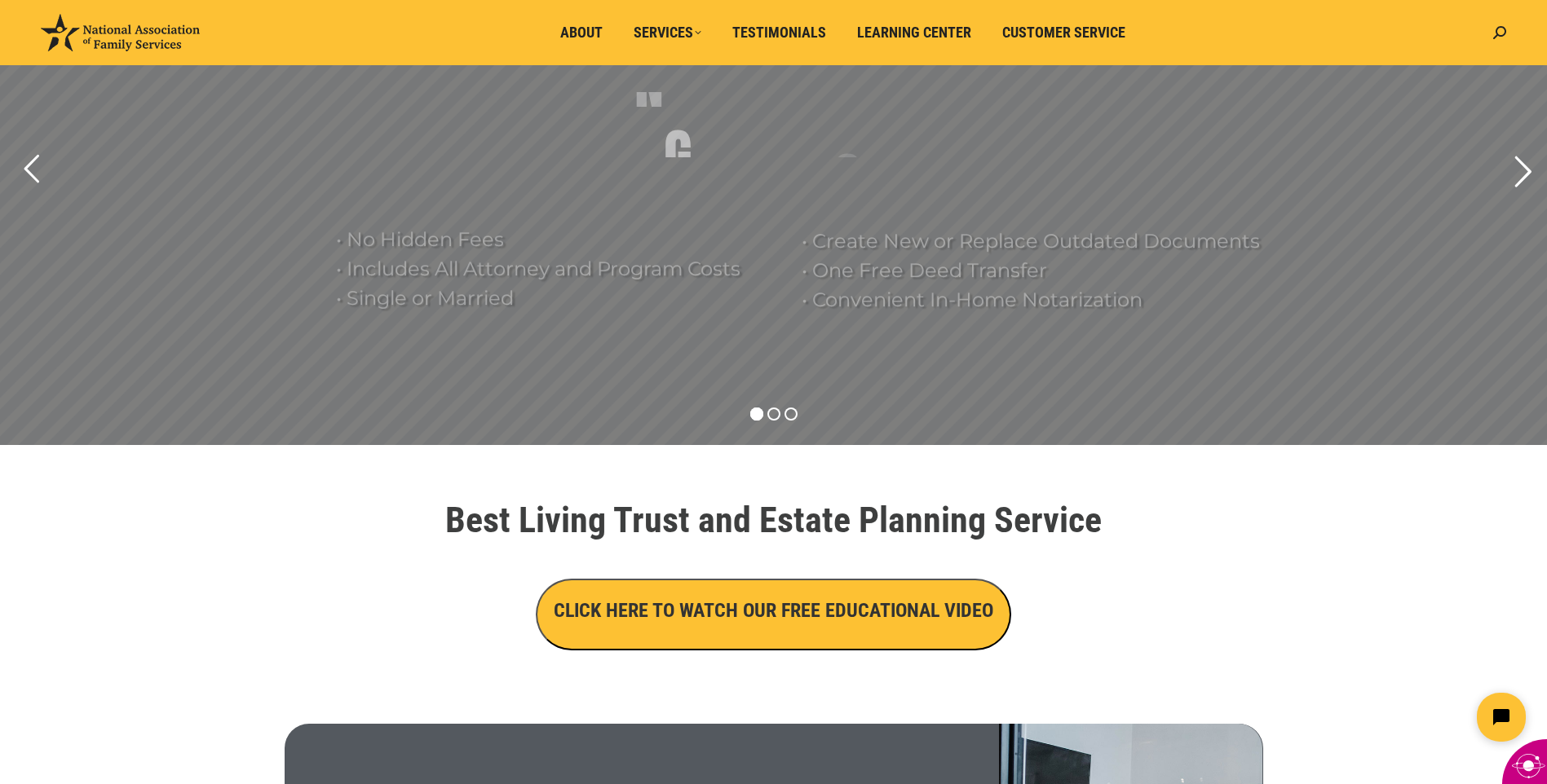
click at [1528, 174] on rs-arrow at bounding box center [1522, 172] width 41 height 41
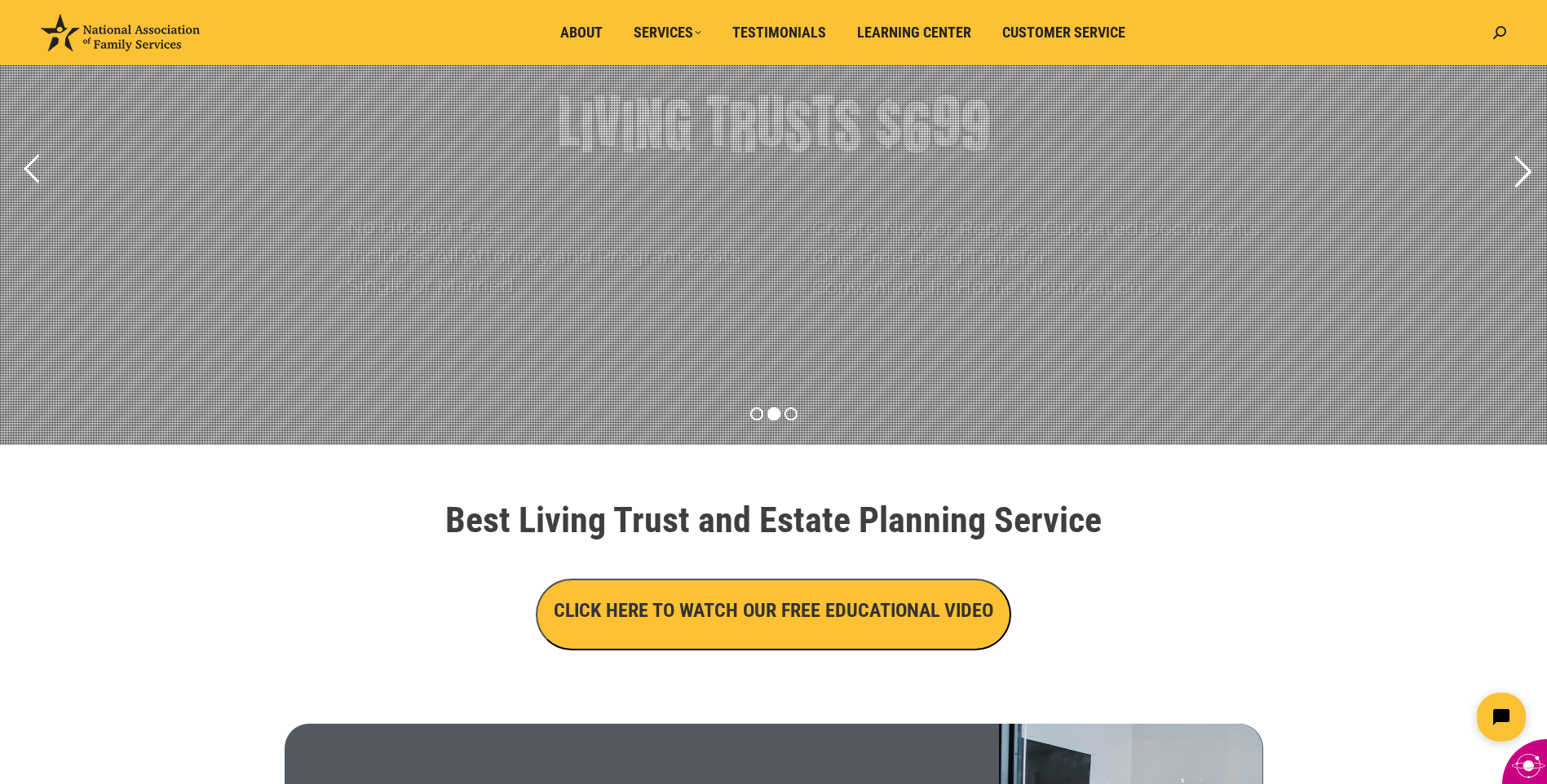
click at [1528, 174] on rs-arrow at bounding box center [1522, 172] width 41 height 41
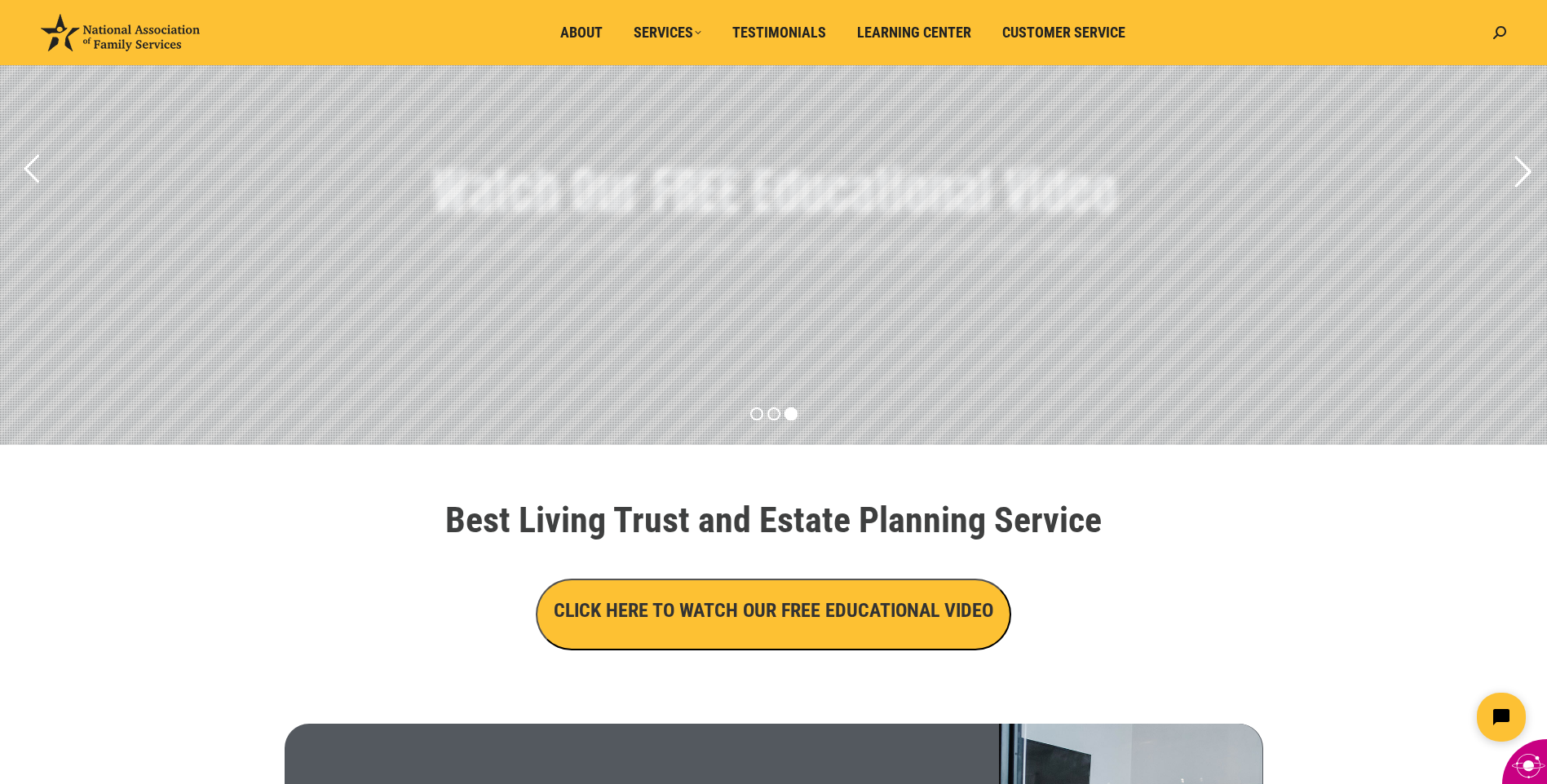
click at [1528, 174] on rs-arrow at bounding box center [1522, 172] width 41 height 41
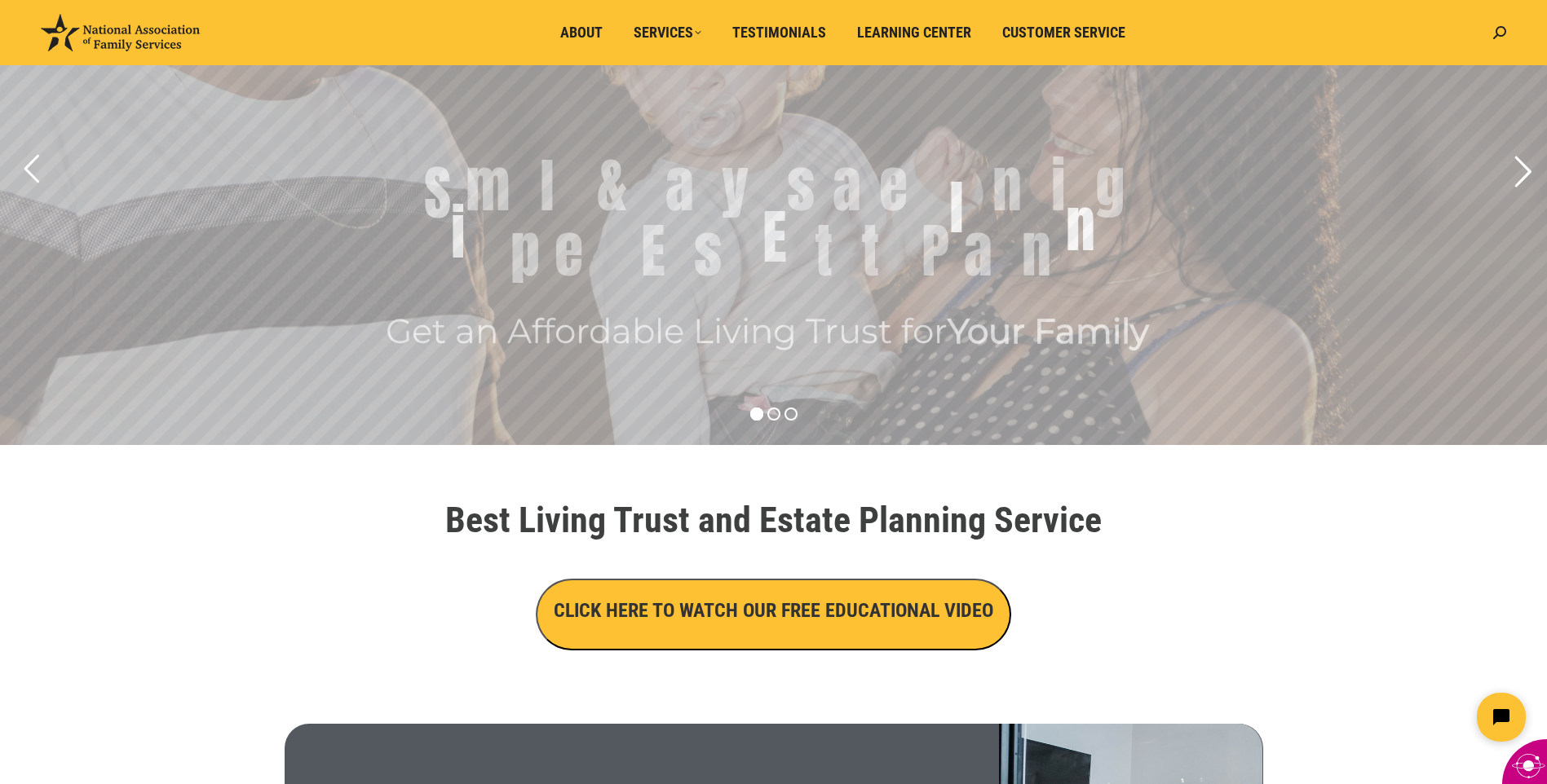
click at [1528, 174] on rs-arrow at bounding box center [1522, 172] width 41 height 41
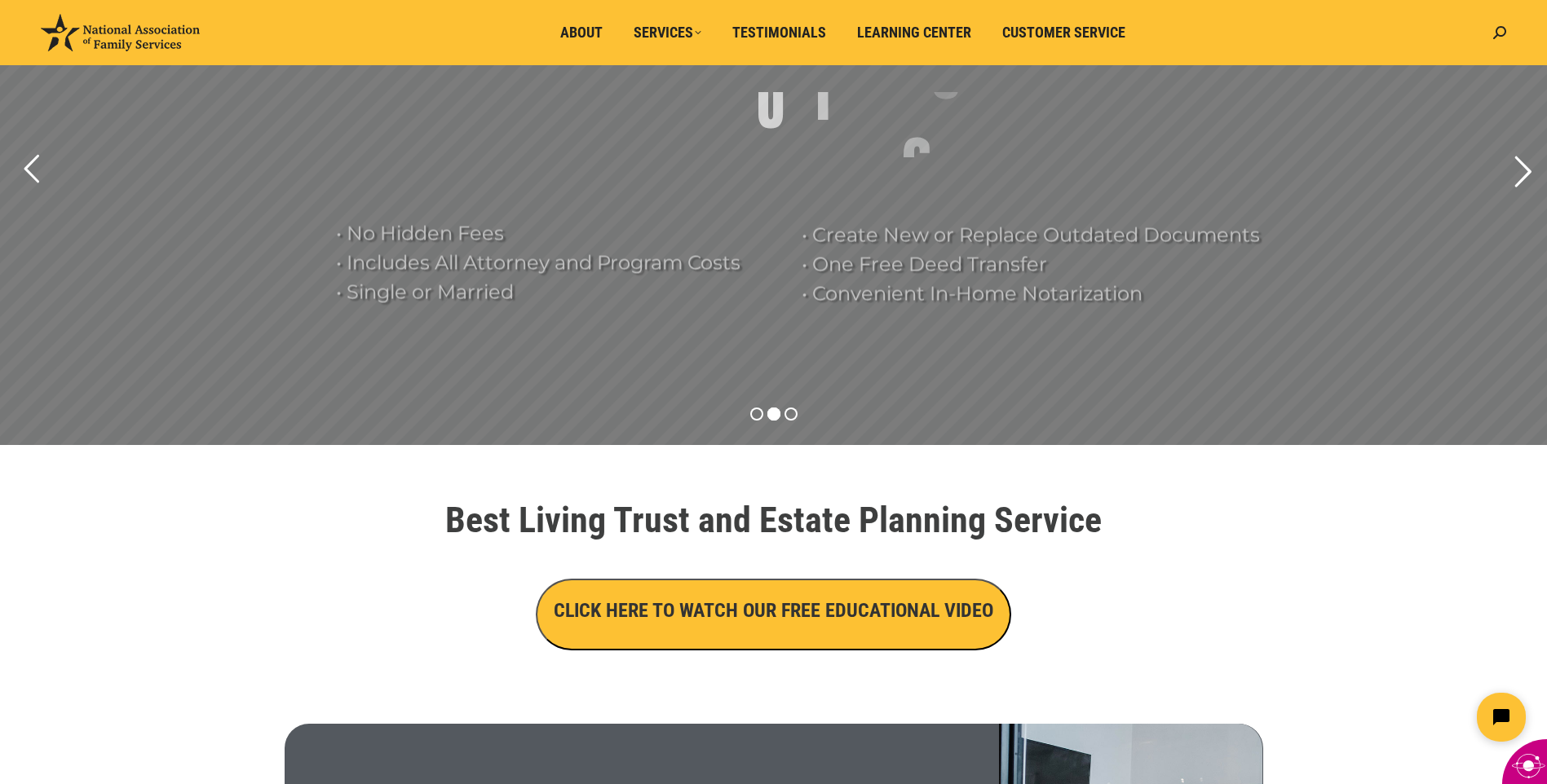
click at [1528, 174] on rs-arrow at bounding box center [1522, 172] width 41 height 41
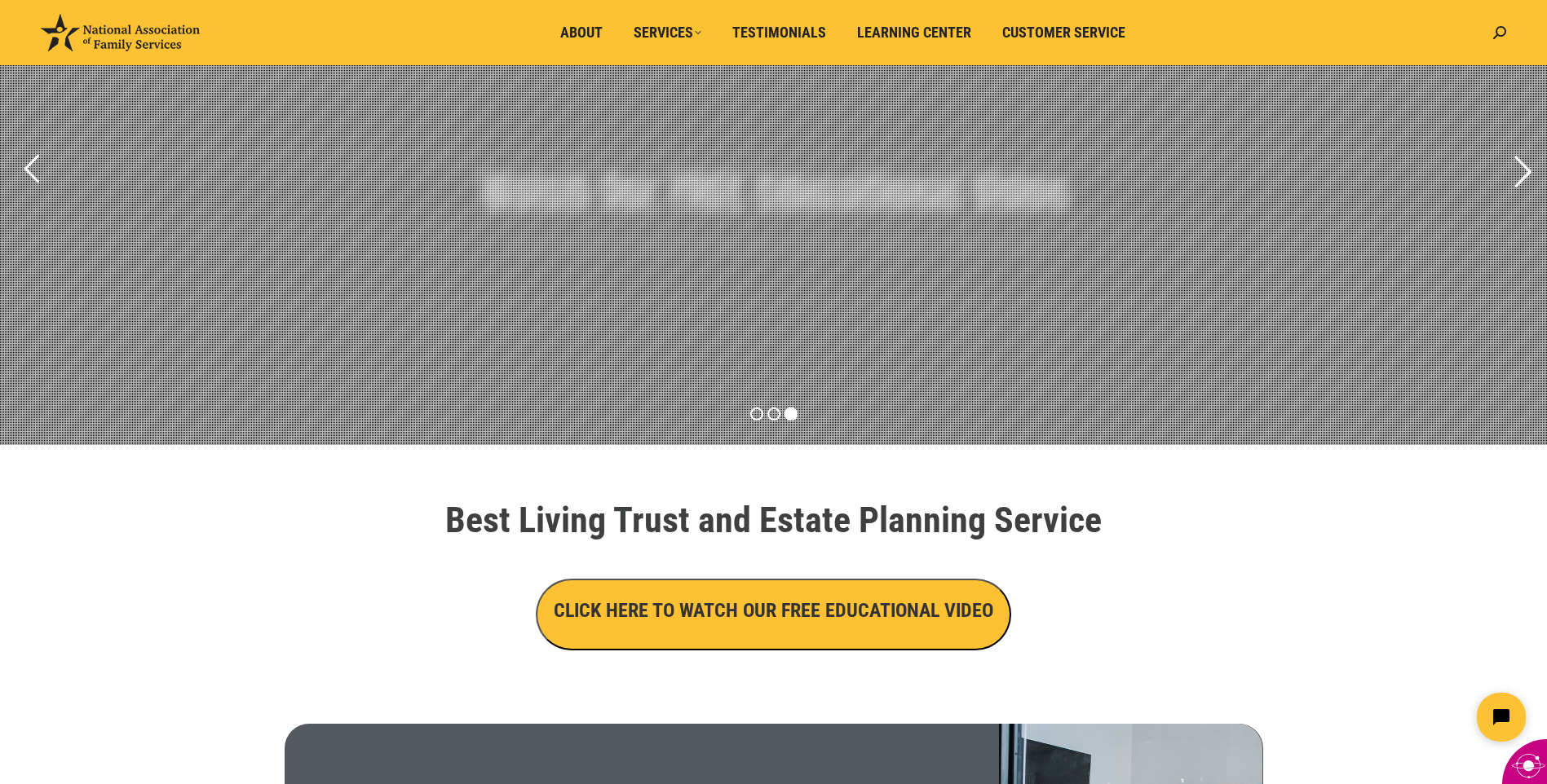
click at [1528, 174] on rs-arrow at bounding box center [1522, 172] width 41 height 41
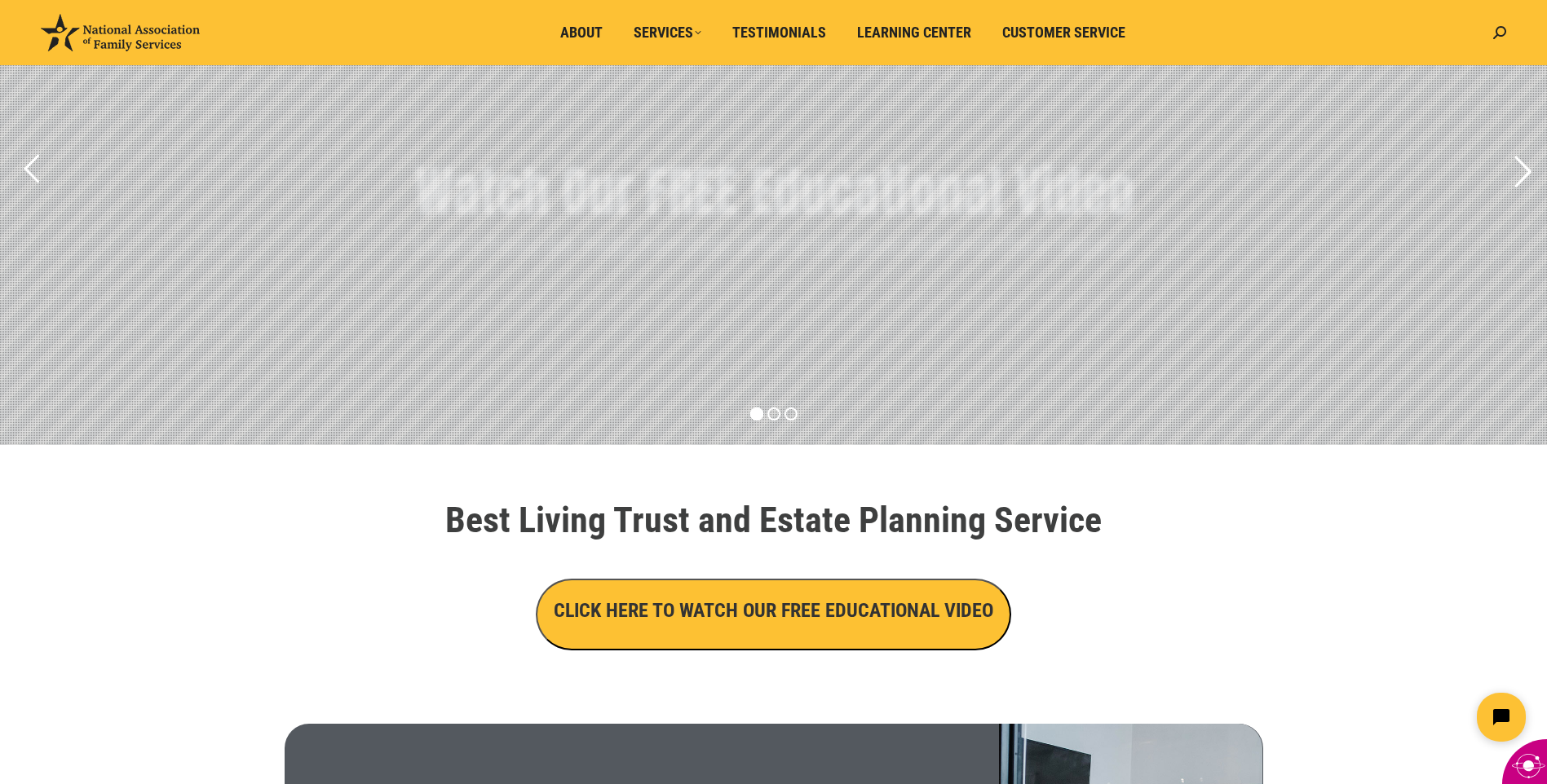
click at [1528, 174] on rs-arrow at bounding box center [1522, 172] width 41 height 41
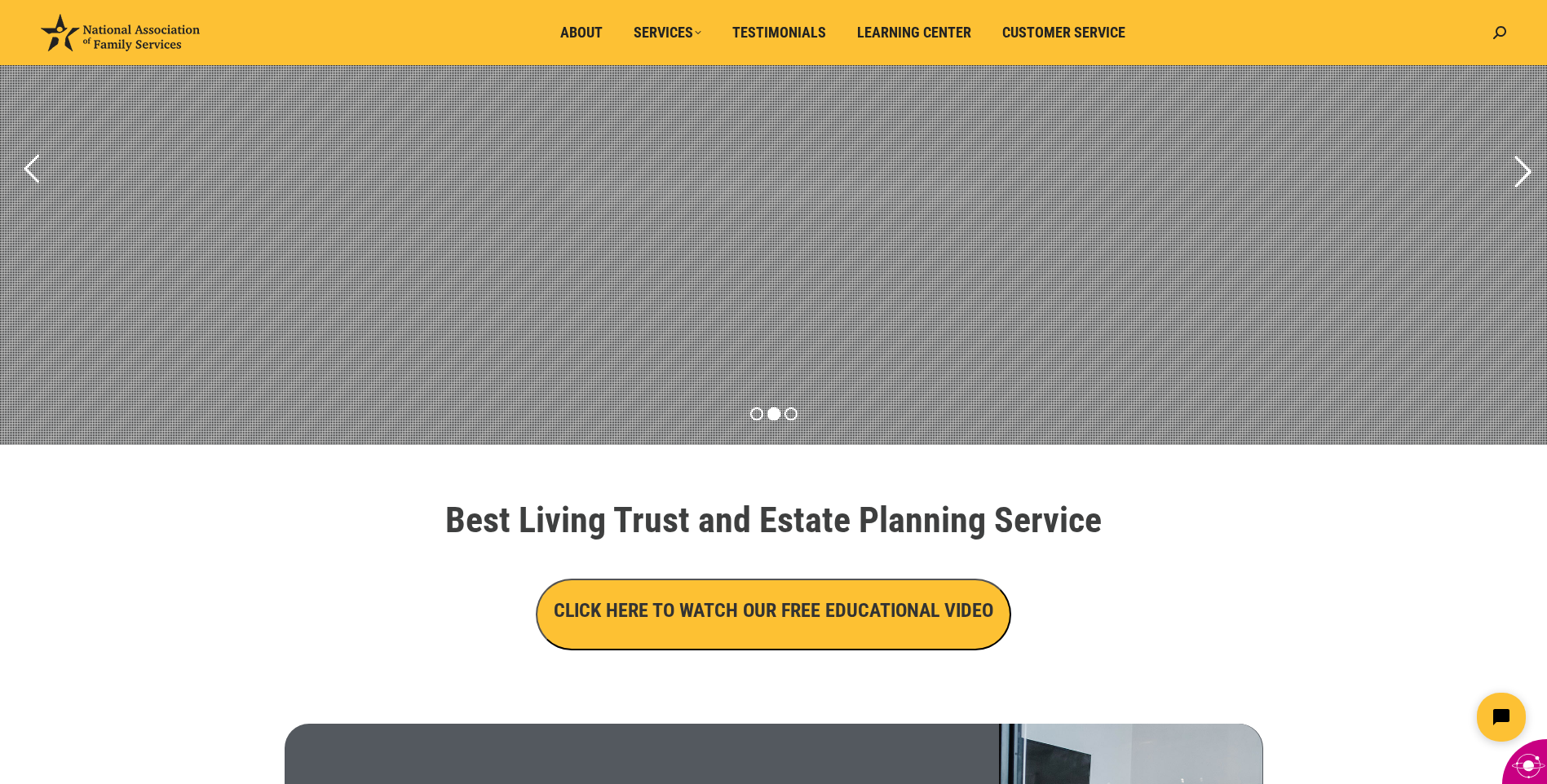
click at [1528, 174] on rs-arrow at bounding box center [1522, 172] width 41 height 41
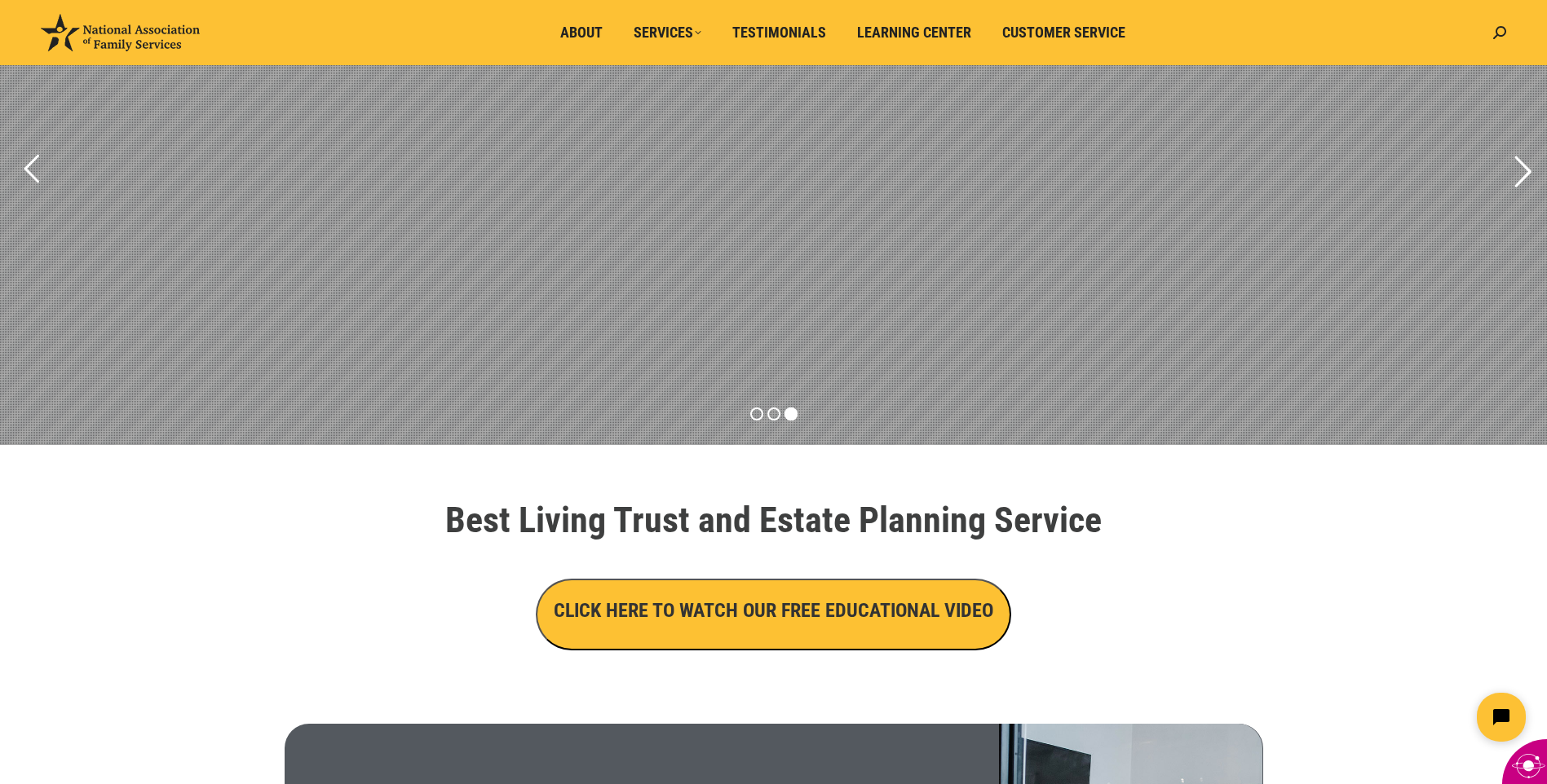
click at [1528, 174] on rs-arrow at bounding box center [1522, 172] width 41 height 41
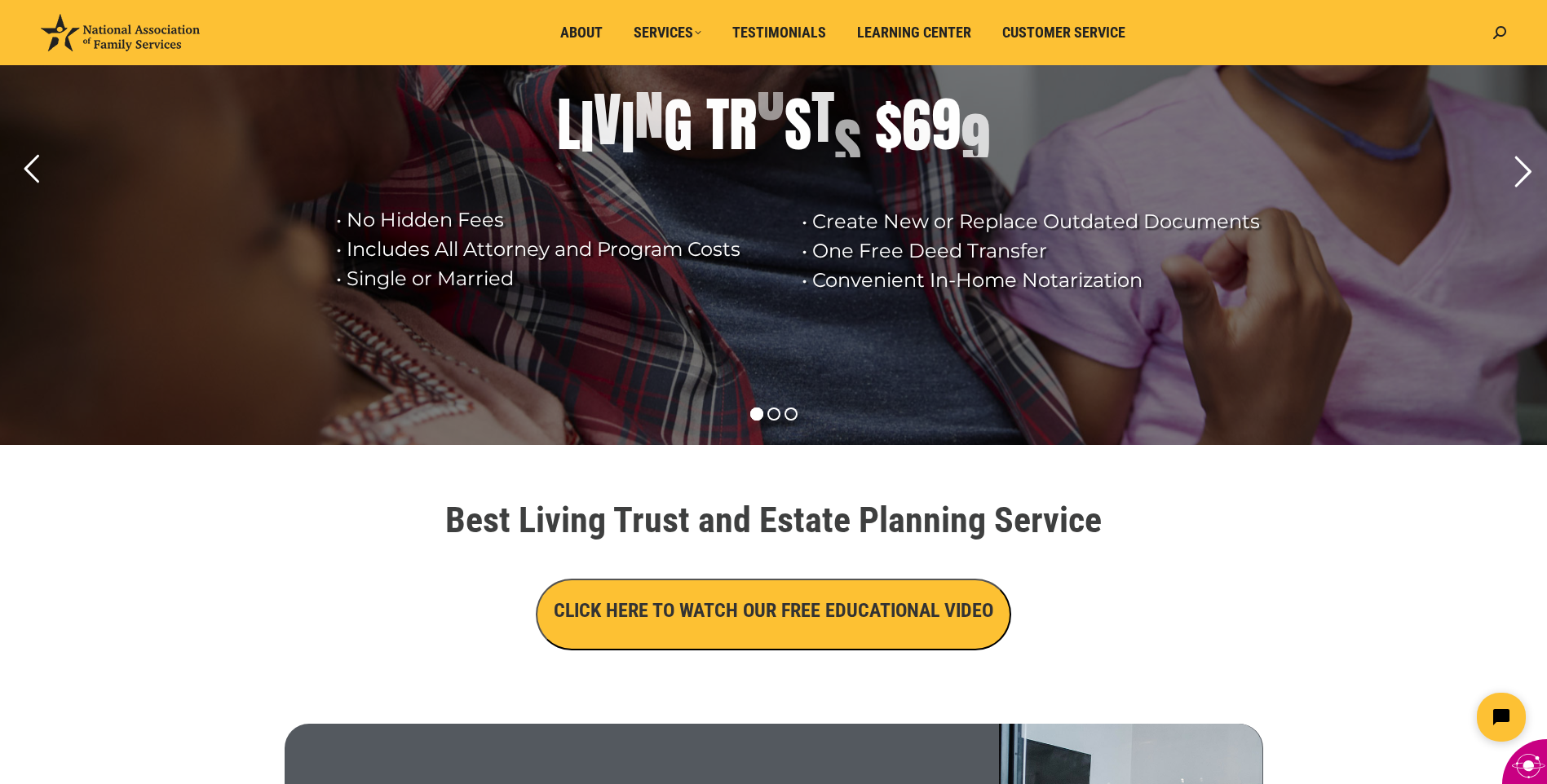
click at [1528, 174] on rs-arrow at bounding box center [1522, 172] width 41 height 41
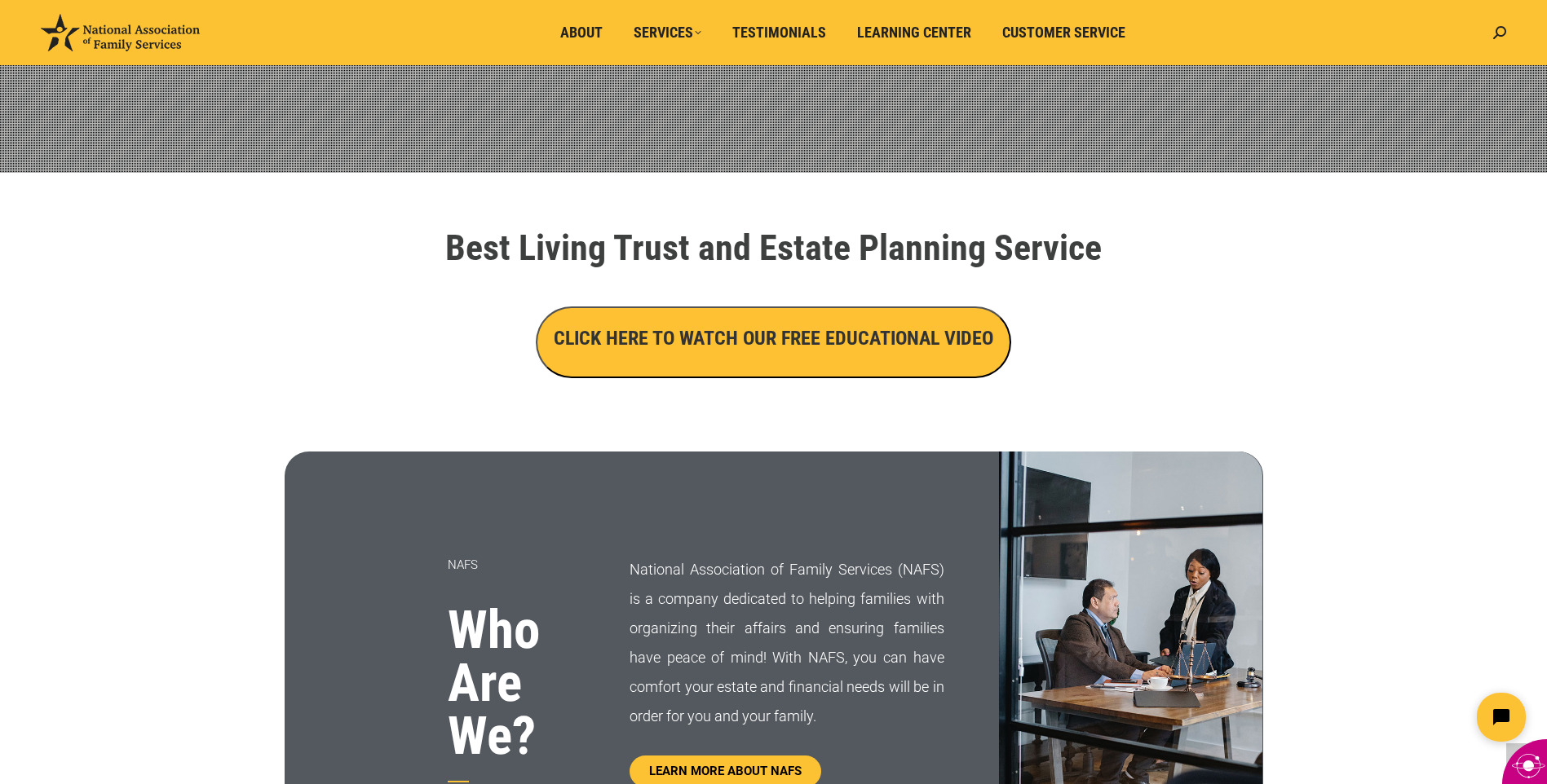
scroll to position [571, 0]
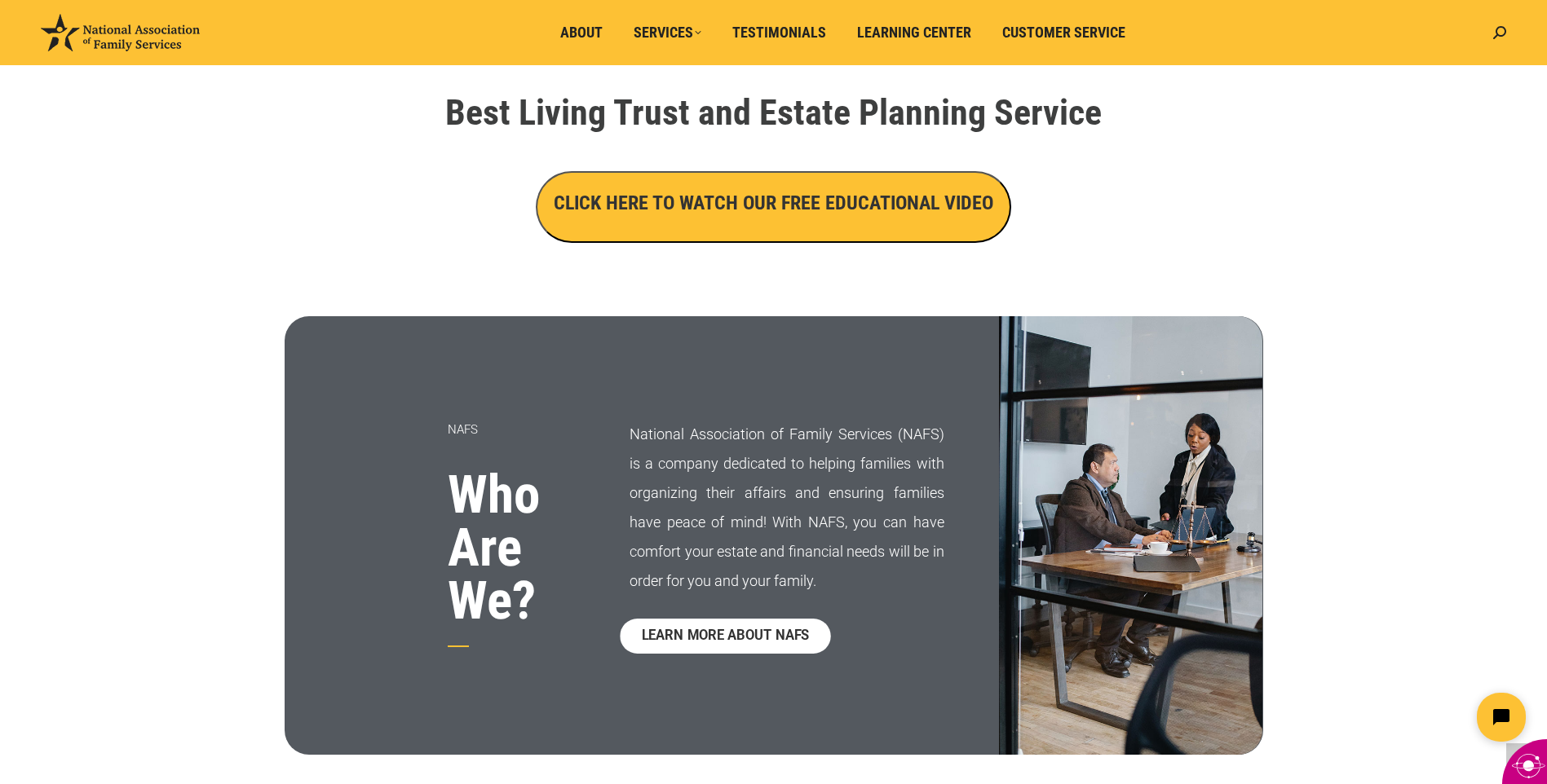
click at [771, 641] on span "LEARN MORE ABOUT NAFS" at bounding box center [725, 636] width 168 height 14
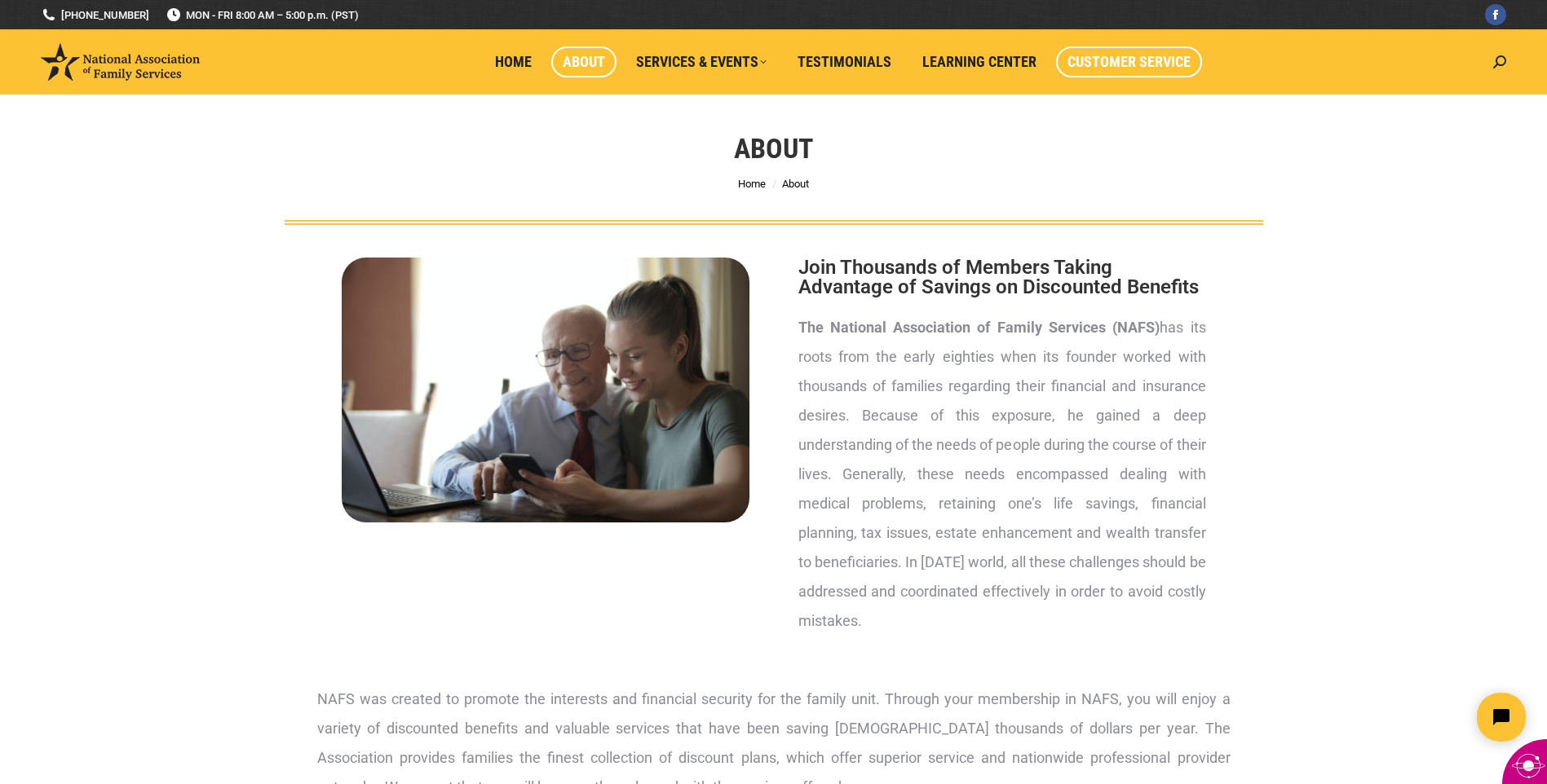
click at [1129, 64] on span "Customer Service" at bounding box center [1129, 62] width 124 height 18
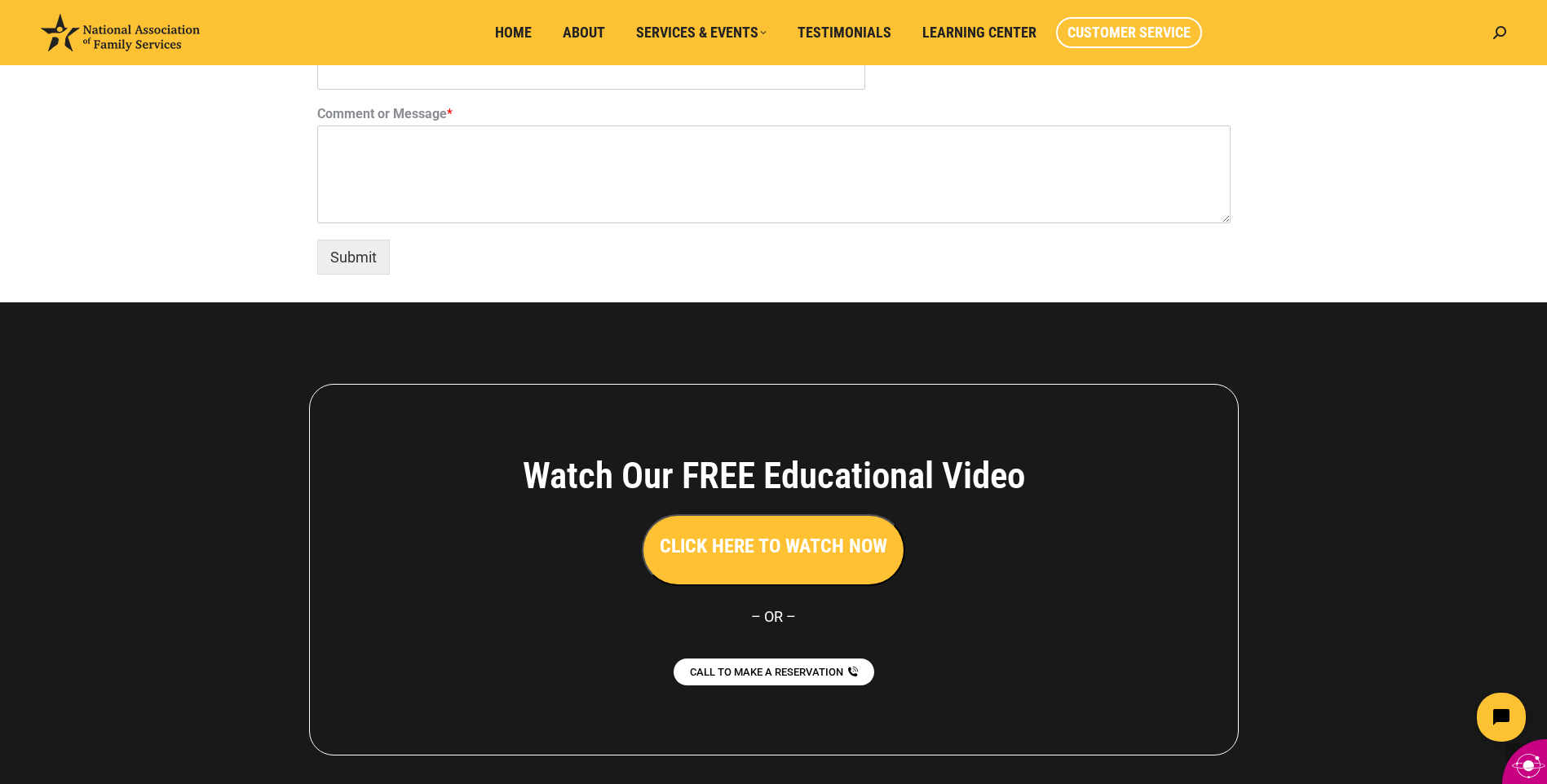
scroll to position [1305, 0]
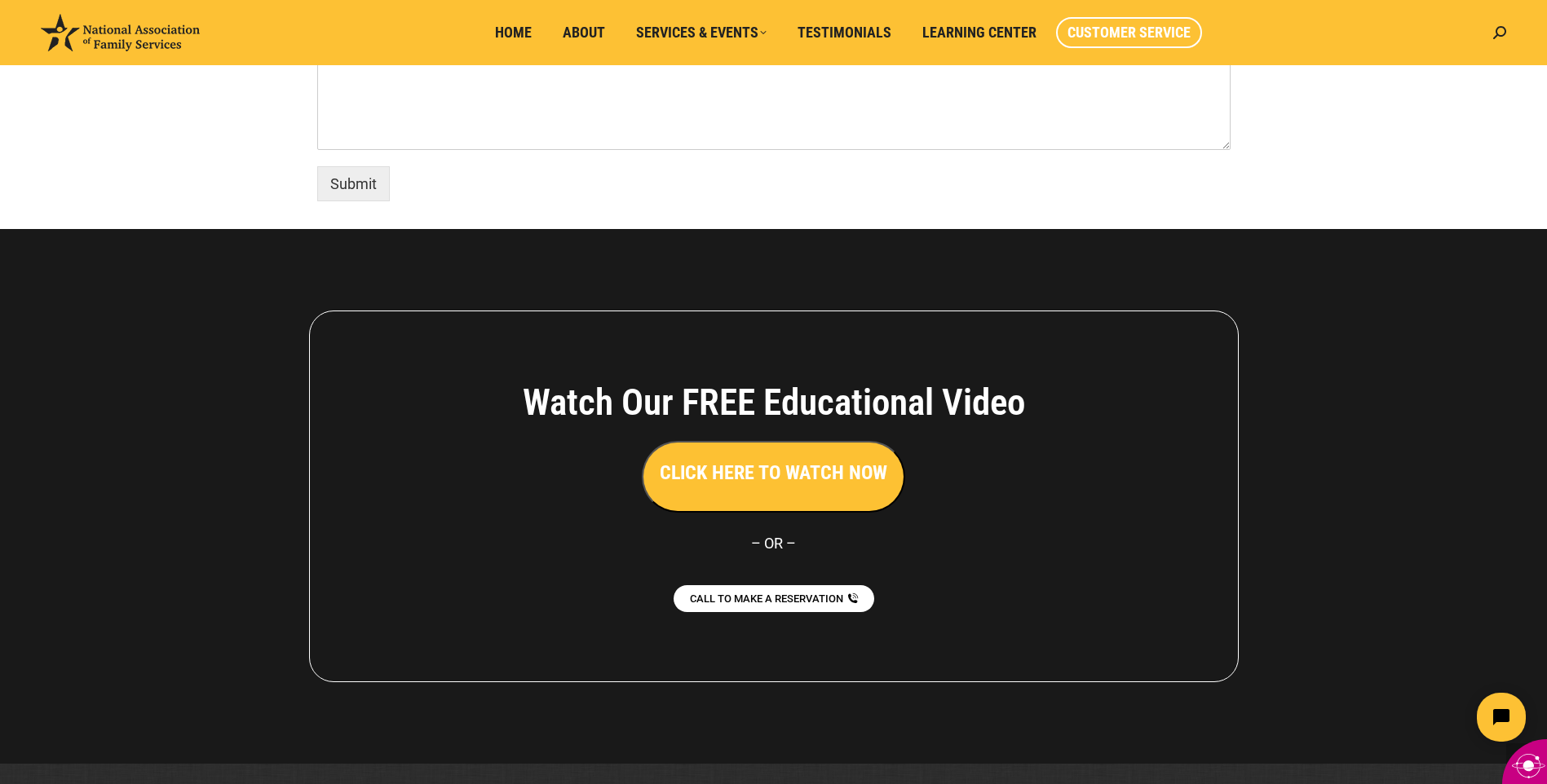
click at [791, 476] on h3 "CLICK HERE TO WATCH NOW" at bounding box center [773, 473] width 228 height 27
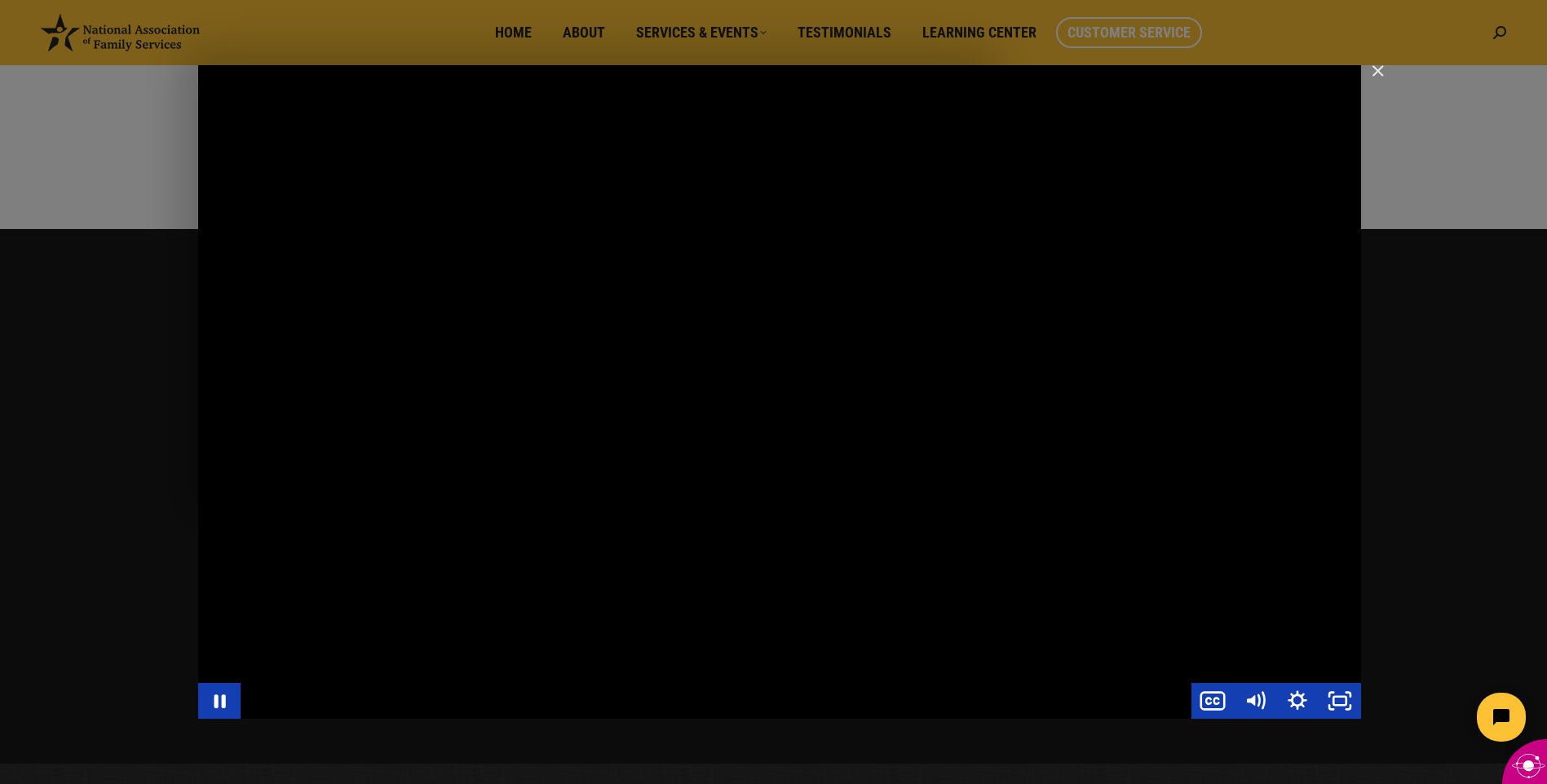
click at [316, 499] on div "Main Video - Full Webinar (Emma) Landon V1.4" at bounding box center [779, 392] width 1163 height 654
click at [1206, 478] on div "Main Video - Full Webinar (Emma) Landon V1.4" at bounding box center [779, 392] width 1163 height 654
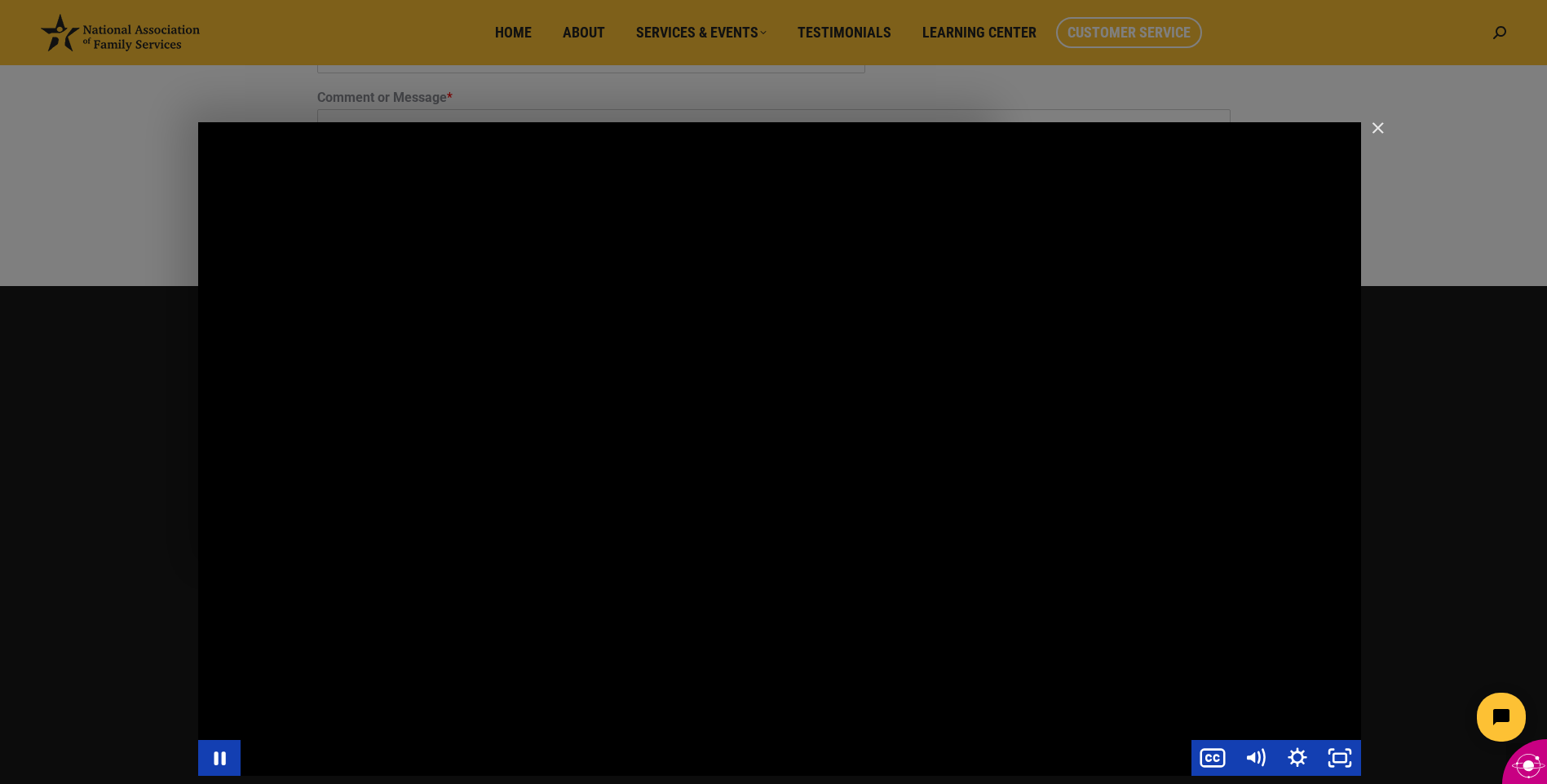
scroll to position [1338, 0]
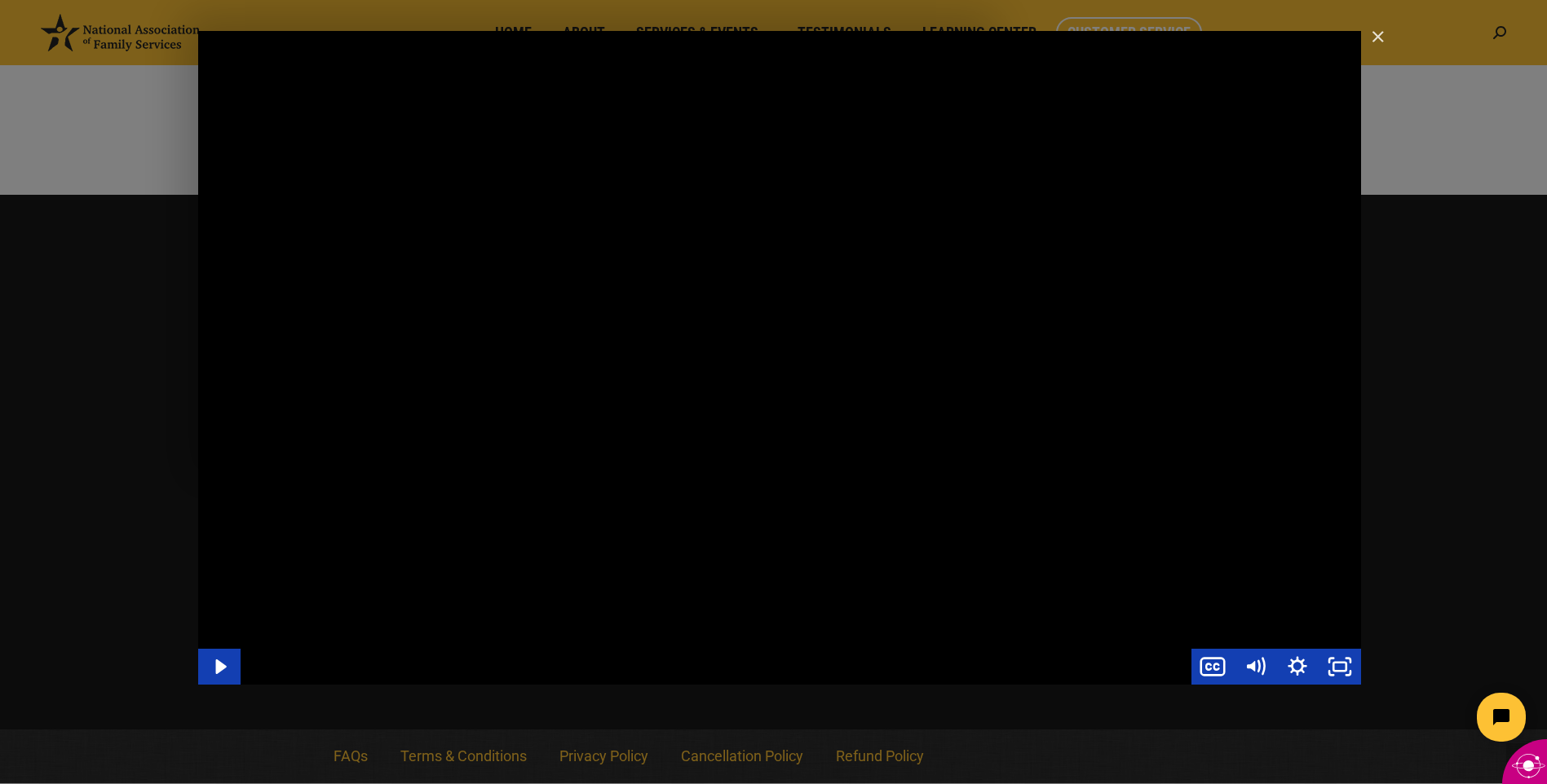
click at [1292, 438] on div "Main Video - Full Webinar (Emma) Landon V1.4" at bounding box center [779, 358] width 1163 height 654
click at [1379, 38] on img "Close" at bounding box center [1370, 44] width 27 height 27
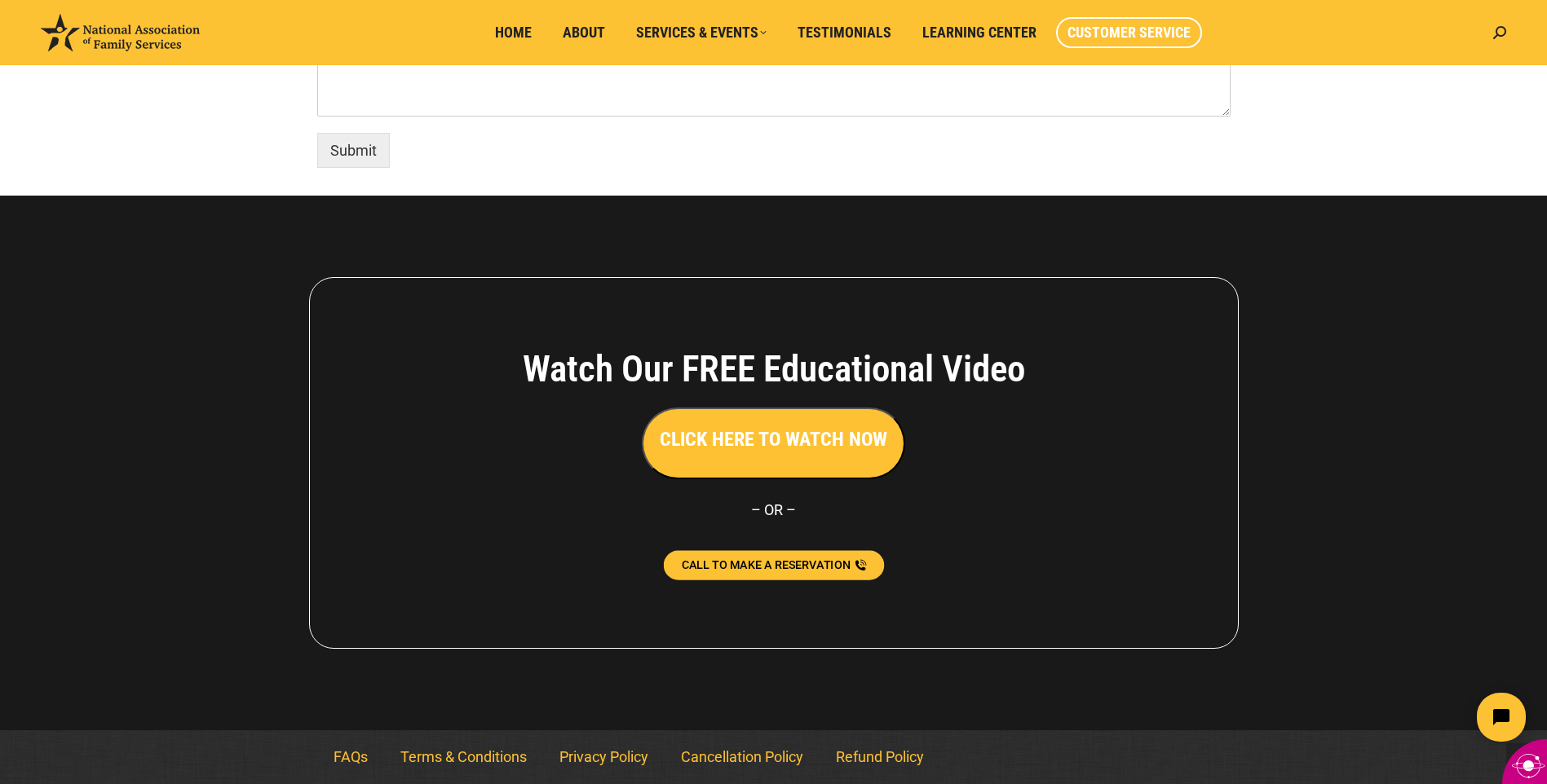
click at [753, 566] on span "CALL TO MAKE A RESERVATION" at bounding box center [765, 565] width 168 height 11
